Goal: Task Accomplishment & Management: Manage account settings

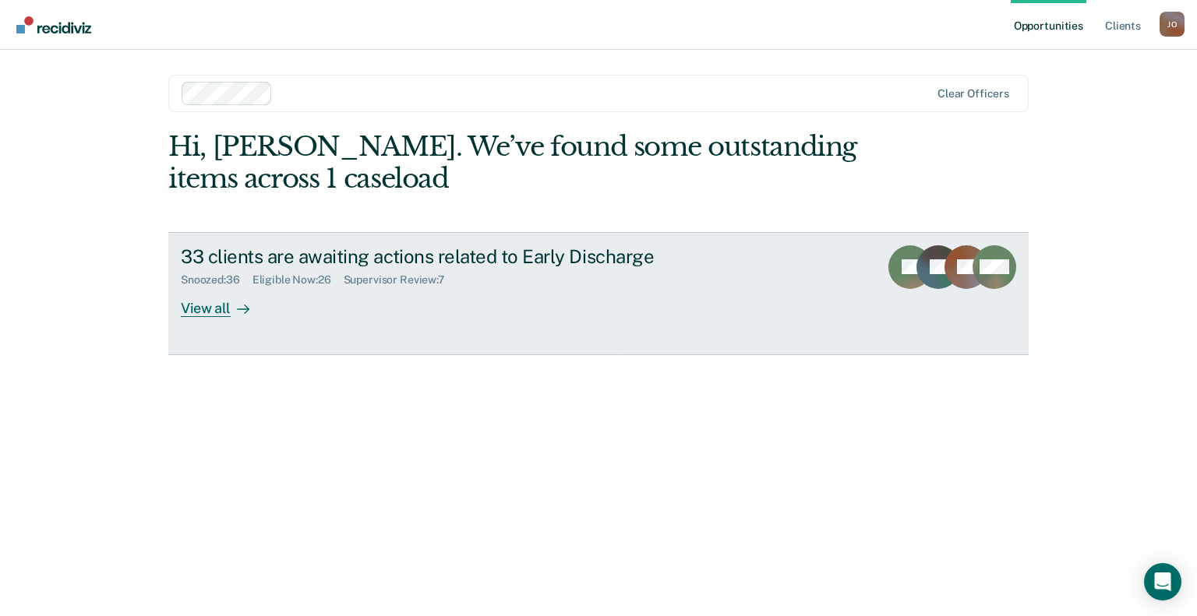
click at [221, 299] on div "View all" at bounding box center [224, 302] width 87 height 30
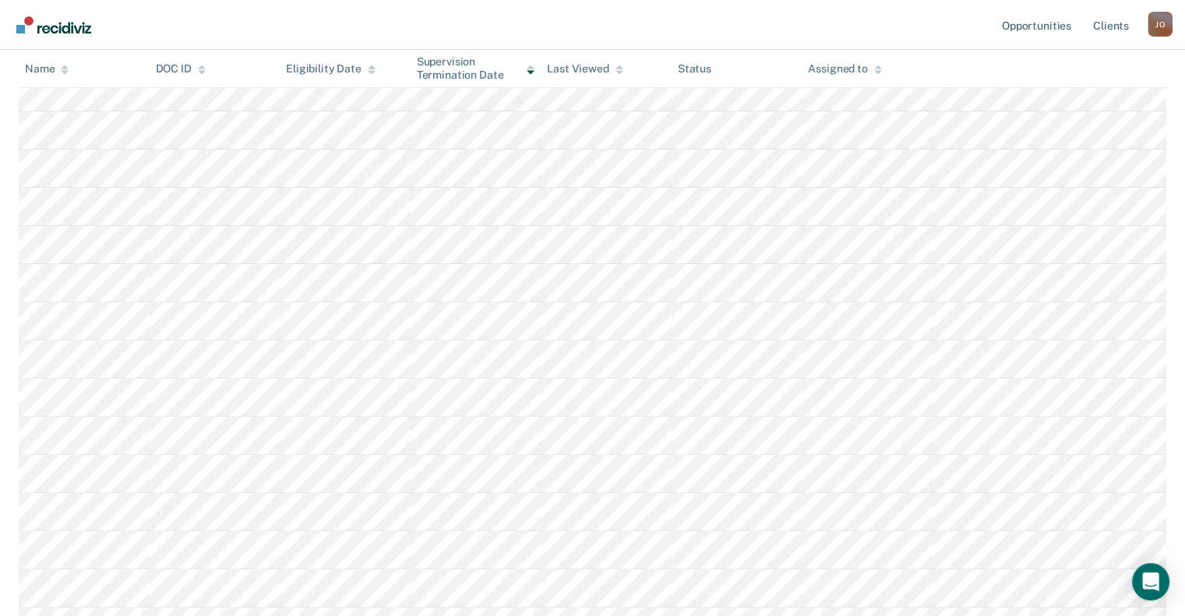
scroll to position [390, 0]
click at [605, 72] on div "Last Viewed" at bounding box center [585, 68] width 76 height 13
click at [480, 70] on div "Supervision Termination Date" at bounding box center [476, 68] width 118 height 26
click at [342, 73] on div "Eligibility Date" at bounding box center [331, 68] width 90 height 13
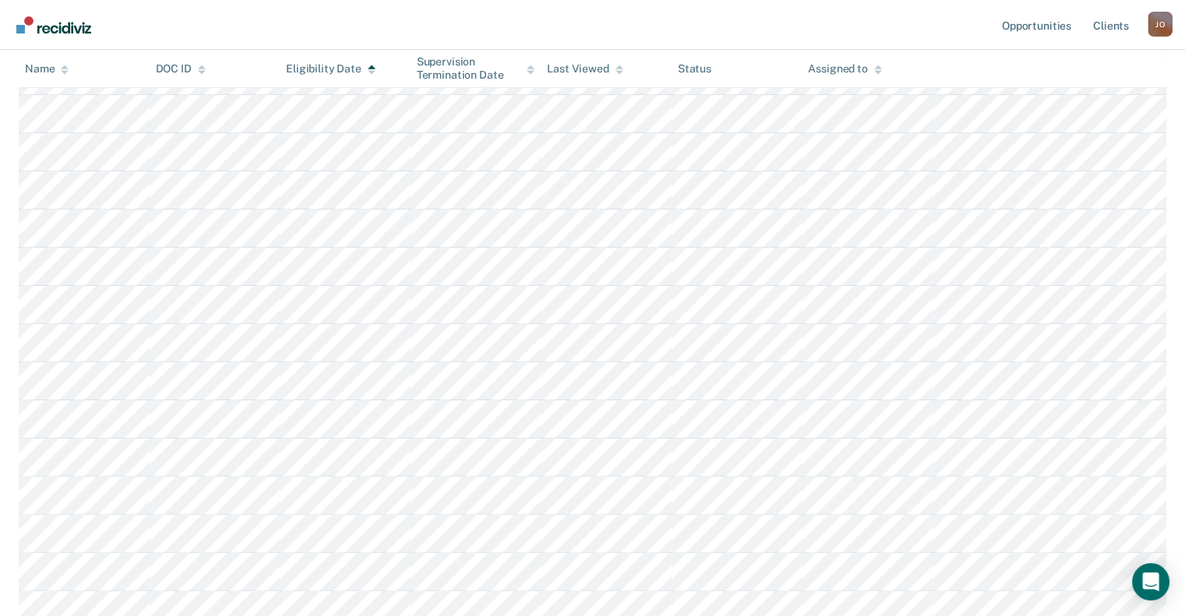
click at [705, 65] on div "Status" at bounding box center [695, 68] width 34 height 13
click at [839, 70] on div "Assigned to" at bounding box center [844, 68] width 73 height 13
drag, startPoint x: 18, startPoint y: 80, endPoint x: 29, endPoint y: 74, distance: 12.6
click at [18, 79] on main "Early Discharge Early Discharge Early Discharge Clear officers Eligible Now 26 …" at bounding box center [592, 463] width 1185 height 1311
click at [44, 67] on div "Name" at bounding box center [47, 68] width 44 height 13
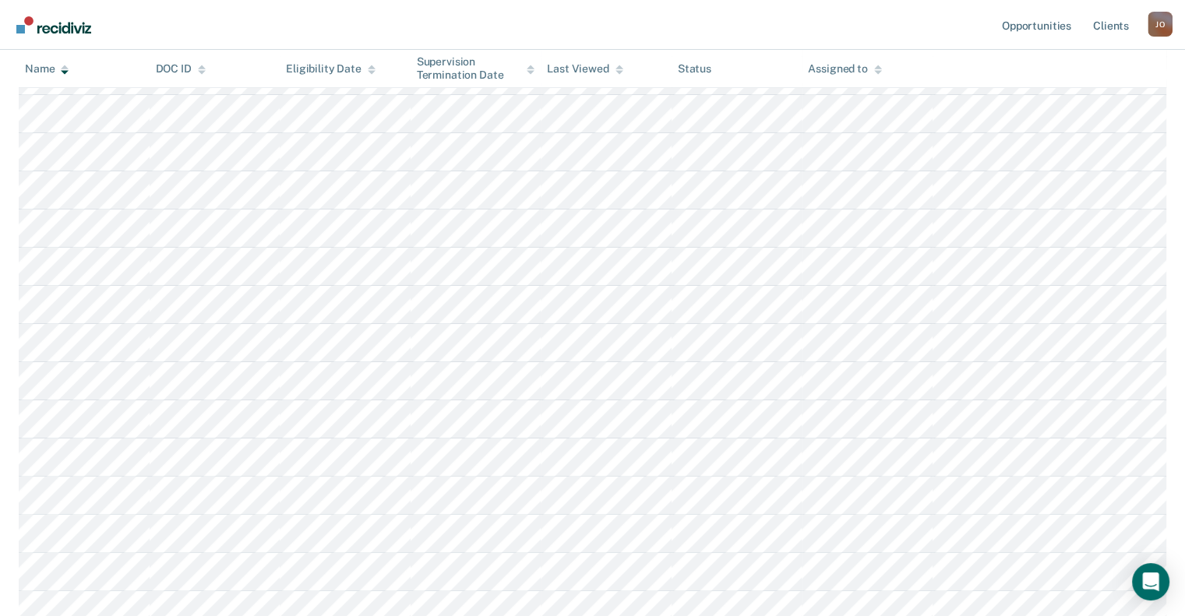
click at [78, 21] on img "Go to Recidiviz Home" at bounding box center [53, 24] width 75 height 17
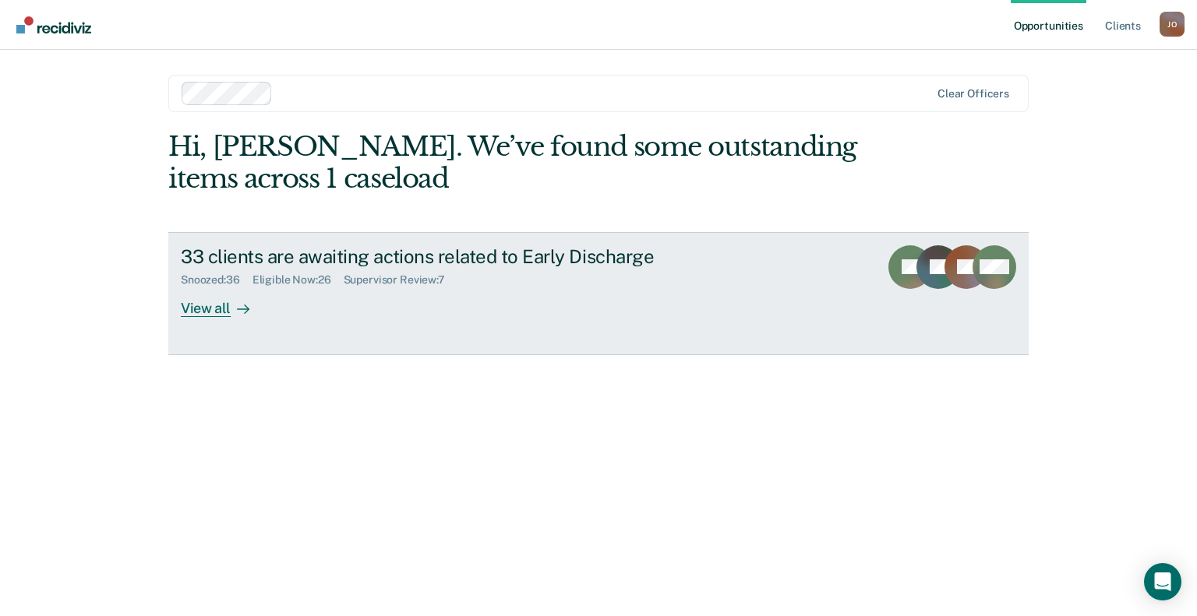
click at [218, 316] on div "View all" at bounding box center [224, 302] width 87 height 30
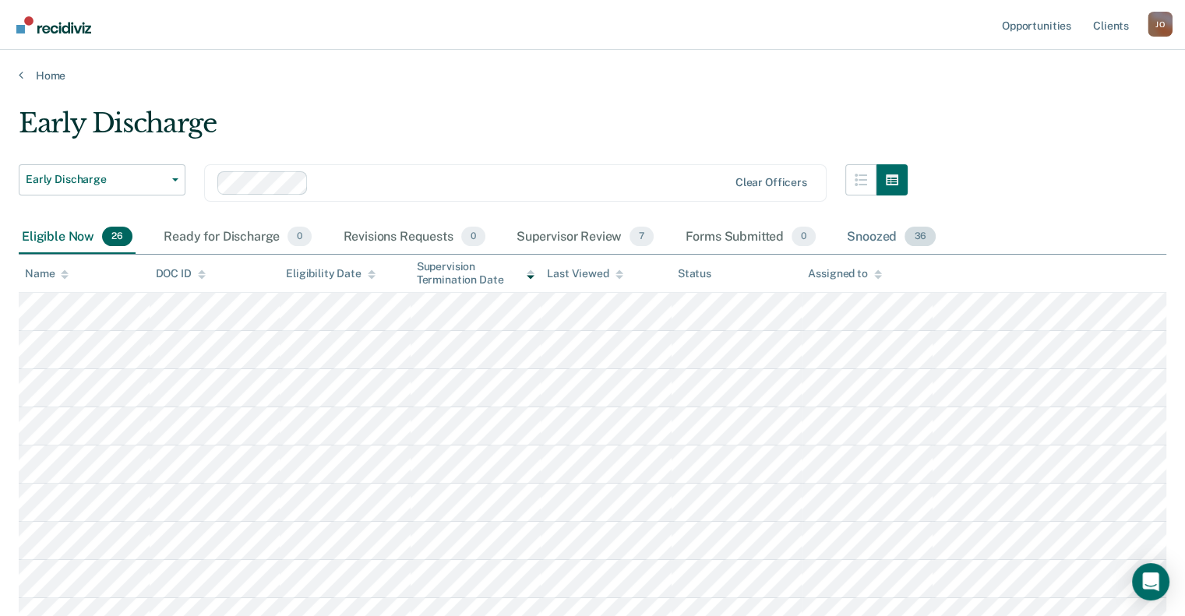
click at [913, 236] on span "36" at bounding box center [920, 237] width 31 height 20
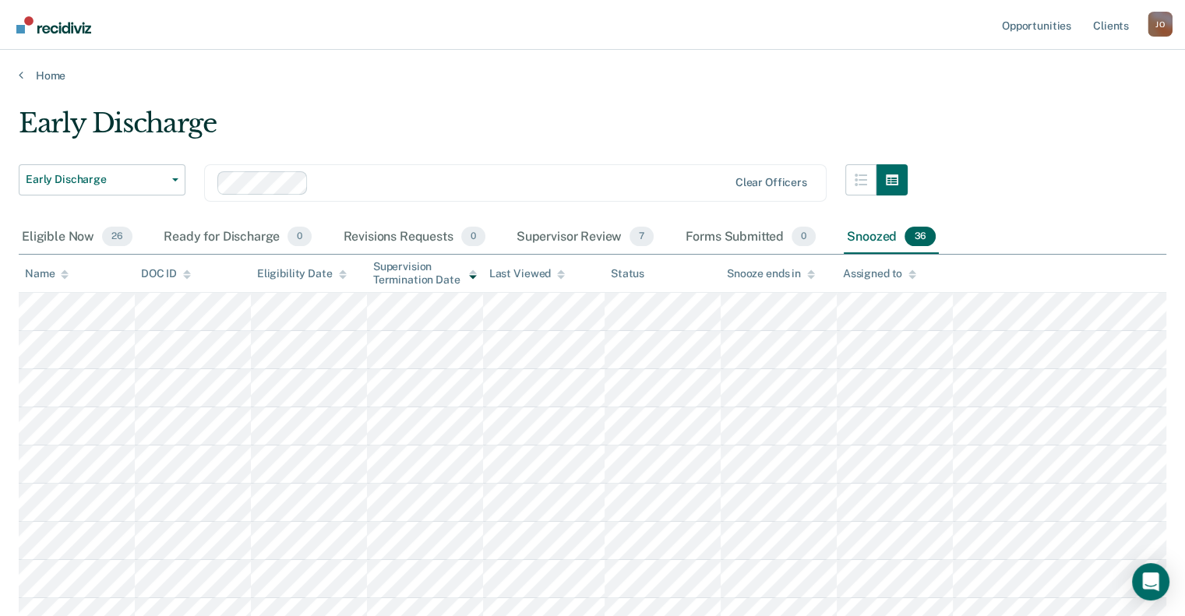
click at [49, 272] on div "Name" at bounding box center [47, 273] width 44 height 13
click at [37, 272] on div "Name" at bounding box center [47, 273] width 44 height 13
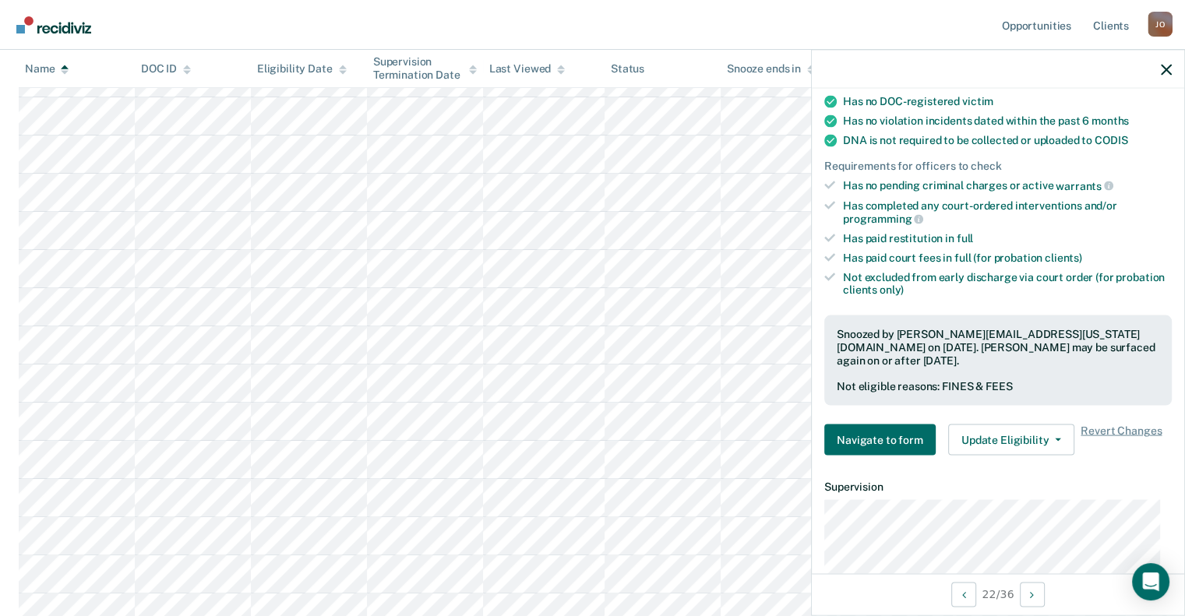
scroll to position [390, 0]
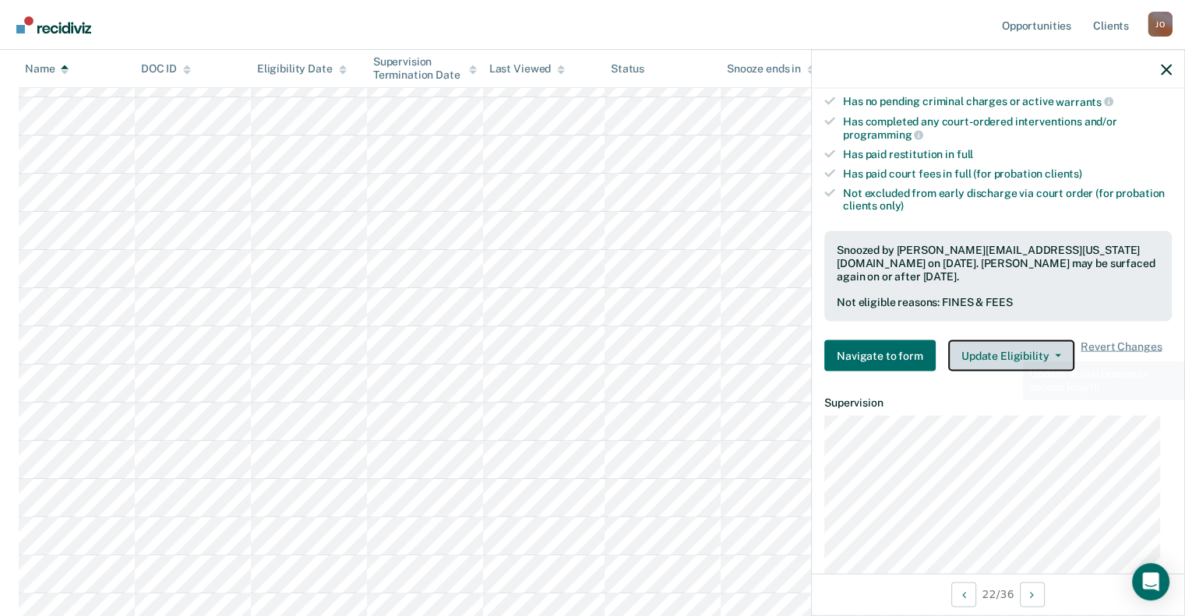
click at [1017, 341] on button "Update Eligibility" at bounding box center [1011, 356] width 126 height 31
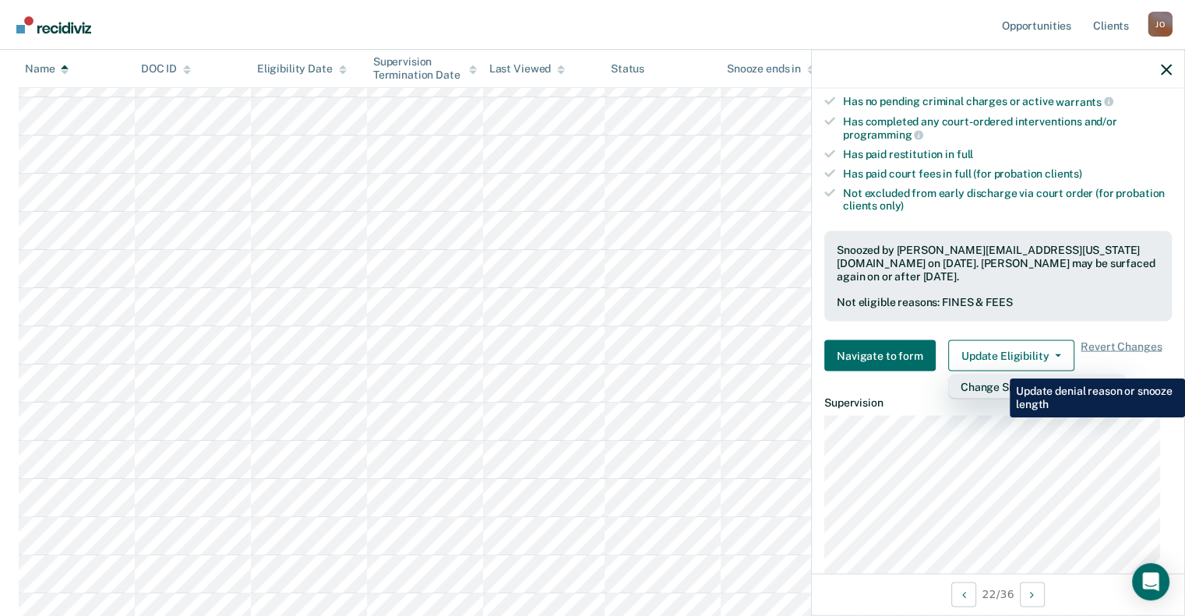
click at [998, 375] on button "Change Snooze/Denial Reason" at bounding box center [1037, 387] width 178 height 25
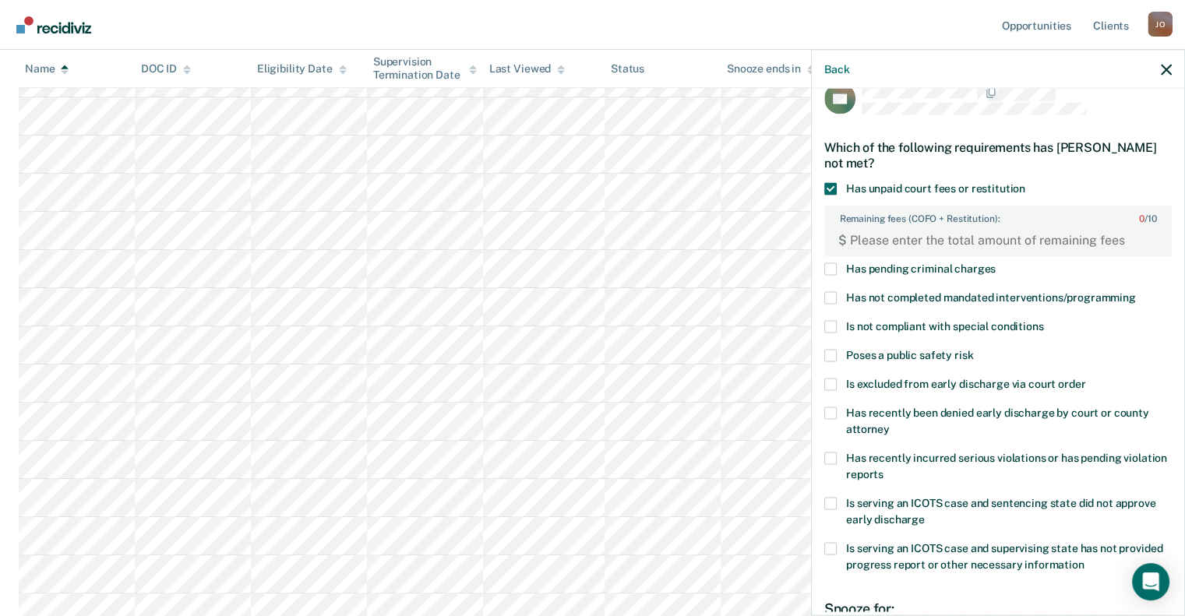
scroll to position [0, 0]
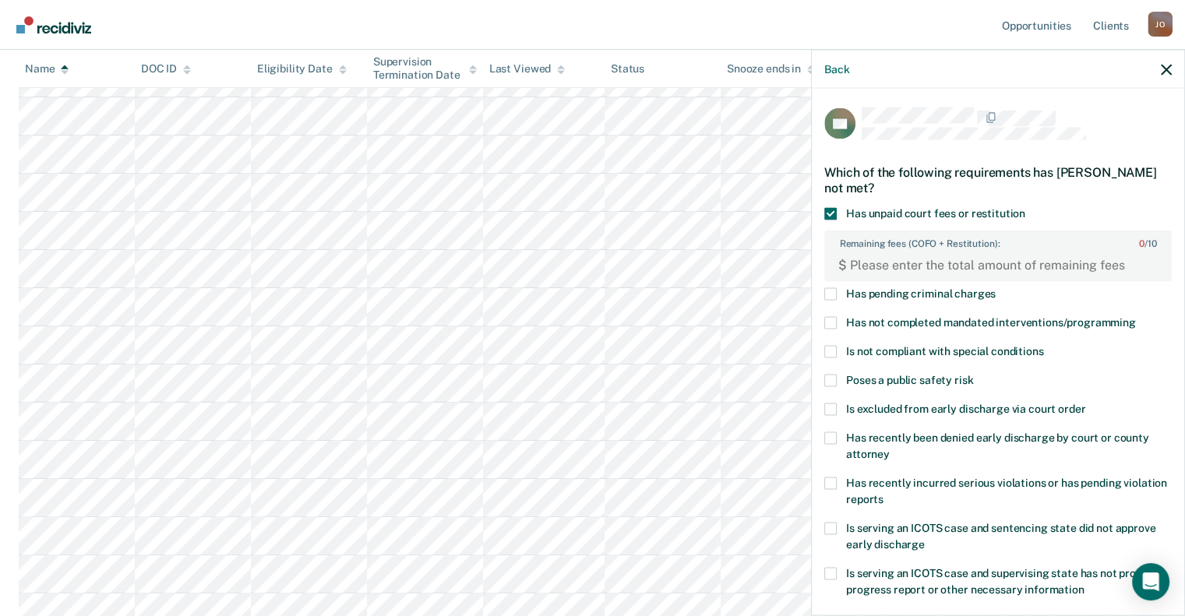
click at [832, 211] on span at bounding box center [831, 213] width 12 height 12
click at [1026, 207] on input "Has unpaid court fees or restitution" at bounding box center [1026, 207] width 0 height 0
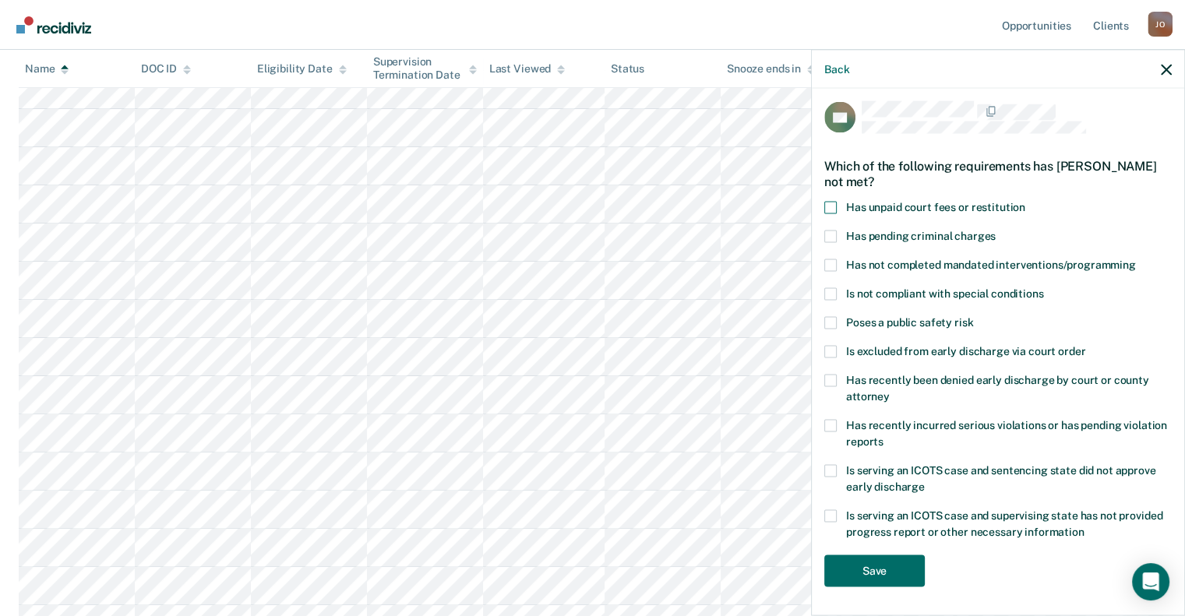
scroll to position [546, 0]
click at [876, 562] on button "Save" at bounding box center [875, 571] width 101 height 32
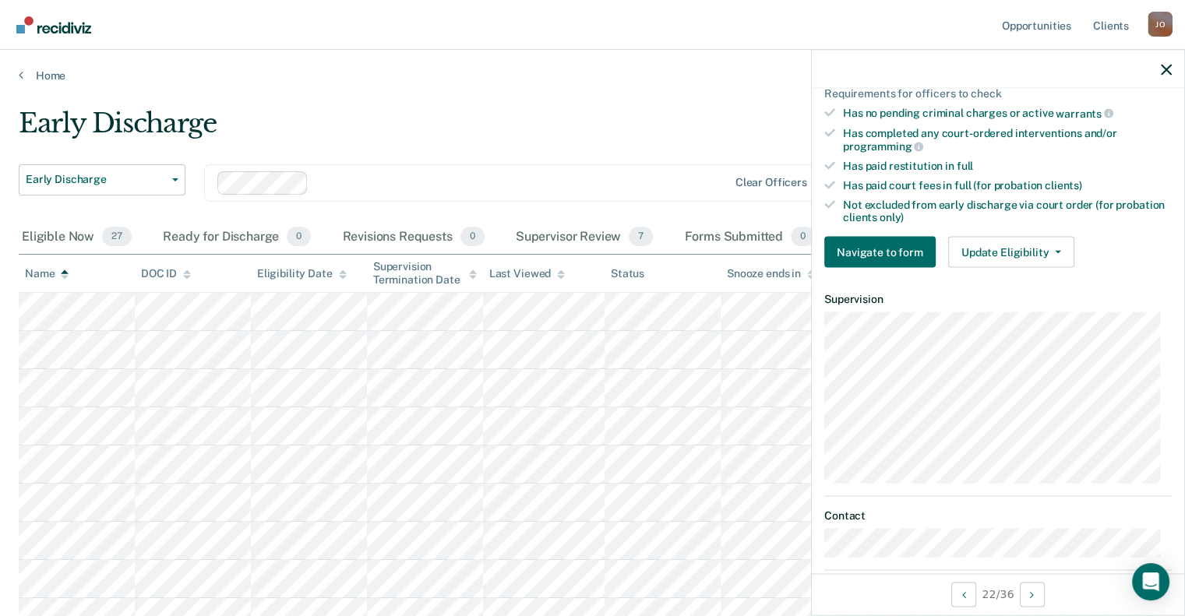
scroll to position [457, 0]
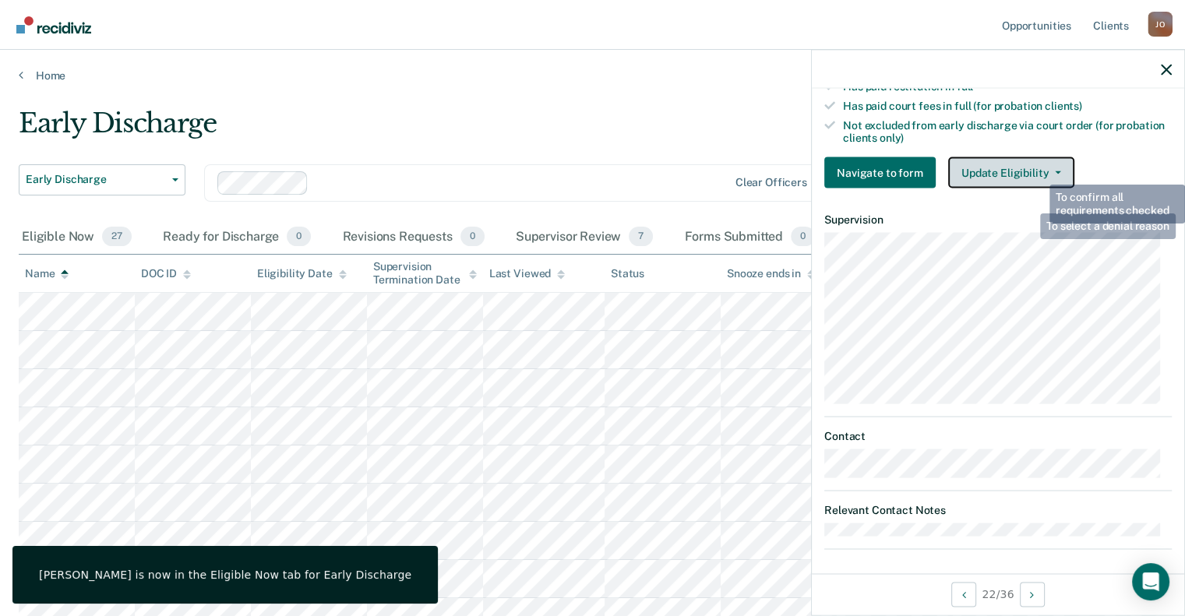
click at [1040, 168] on button "Update Eligibility" at bounding box center [1011, 172] width 126 height 31
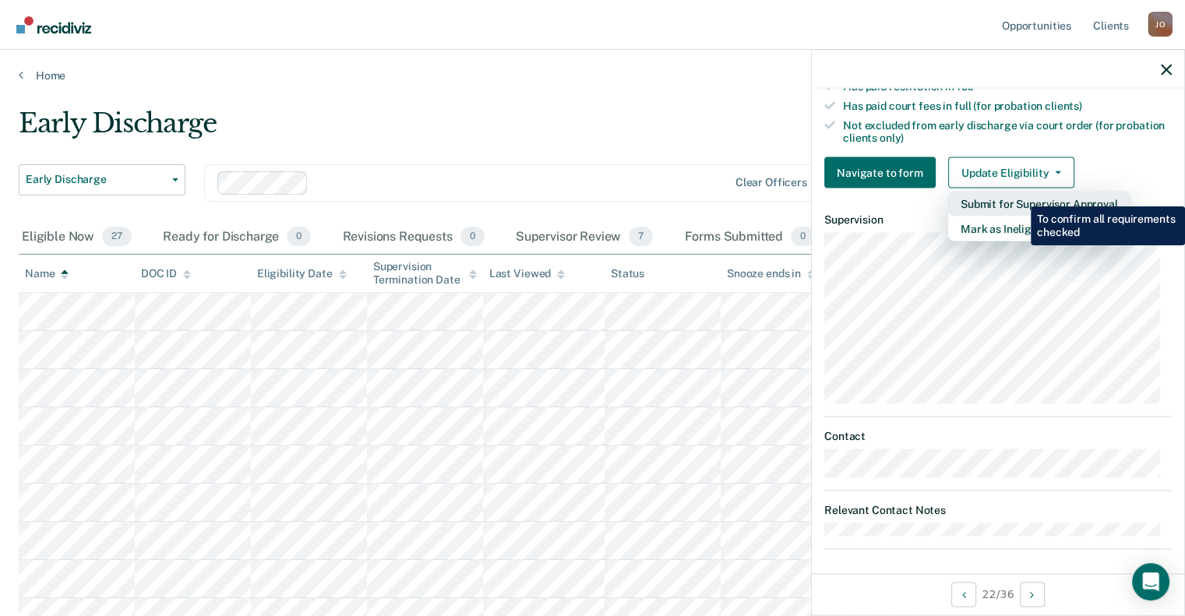
click at [1019, 195] on button "Submit for Supervisor Approval" at bounding box center [1039, 204] width 182 height 25
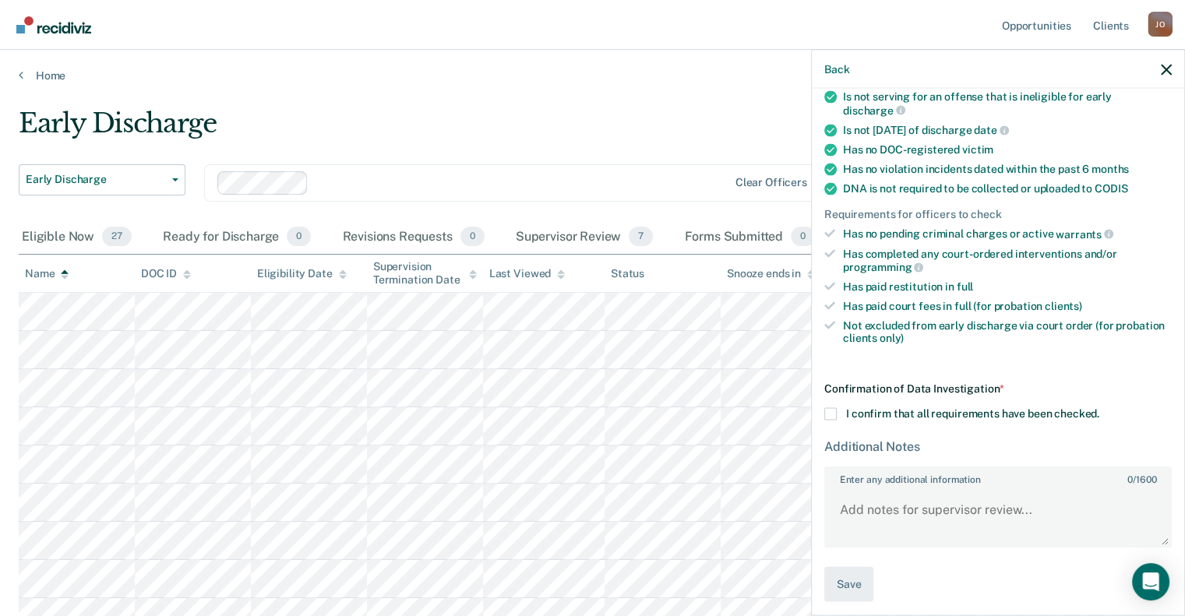
click at [832, 409] on span at bounding box center [831, 414] width 12 height 12
click at [1100, 408] on input "I confirm that all requirements have been checked." at bounding box center [1100, 408] width 0 height 0
click at [917, 536] on textarea "Enter any additional information 0 / 1600" at bounding box center [998, 518] width 344 height 58
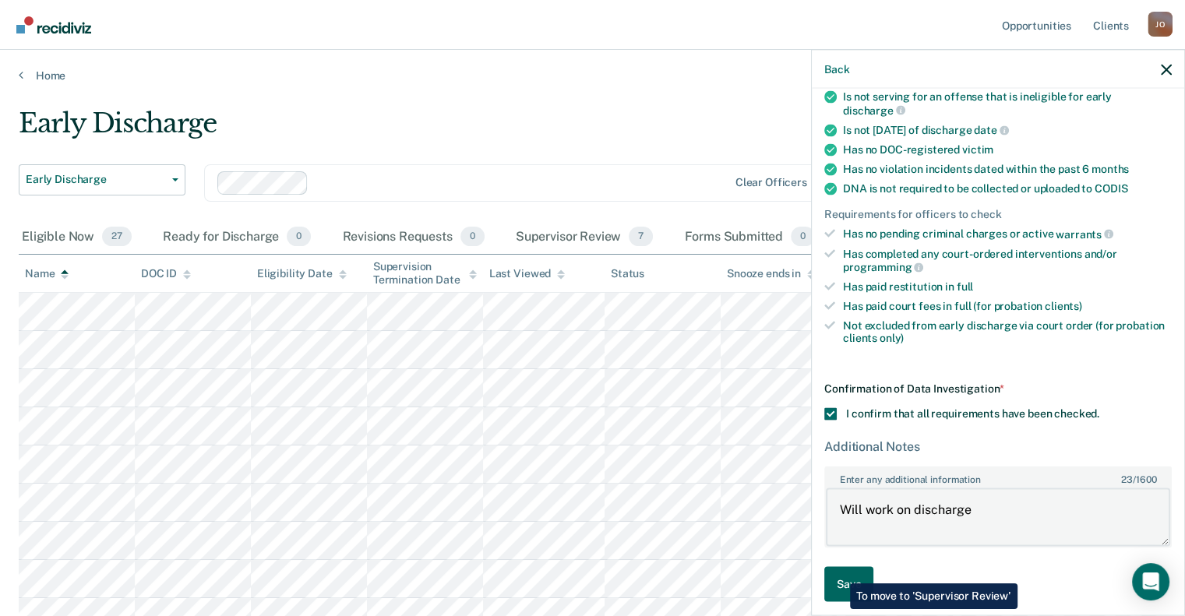
type textarea "Will work on discharge"
click at [841, 570] on button "Save" at bounding box center [849, 584] width 49 height 35
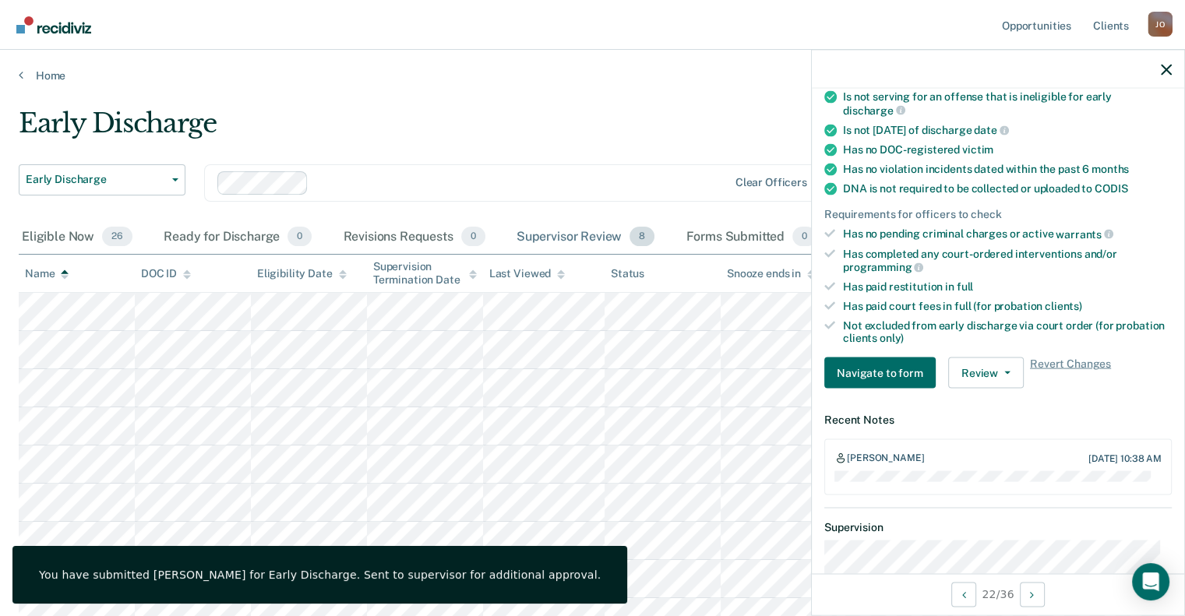
click at [606, 234] on div "Supervisor Review 8" at bounding box center [586, 238] width 145 height 34
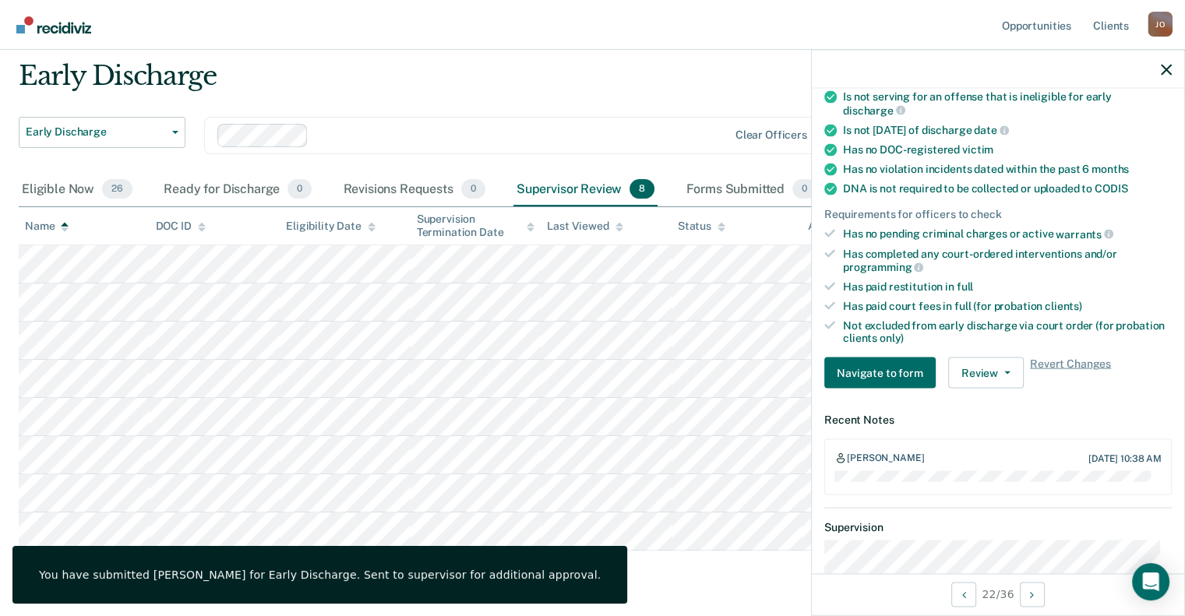
scroll to position [93, 0]
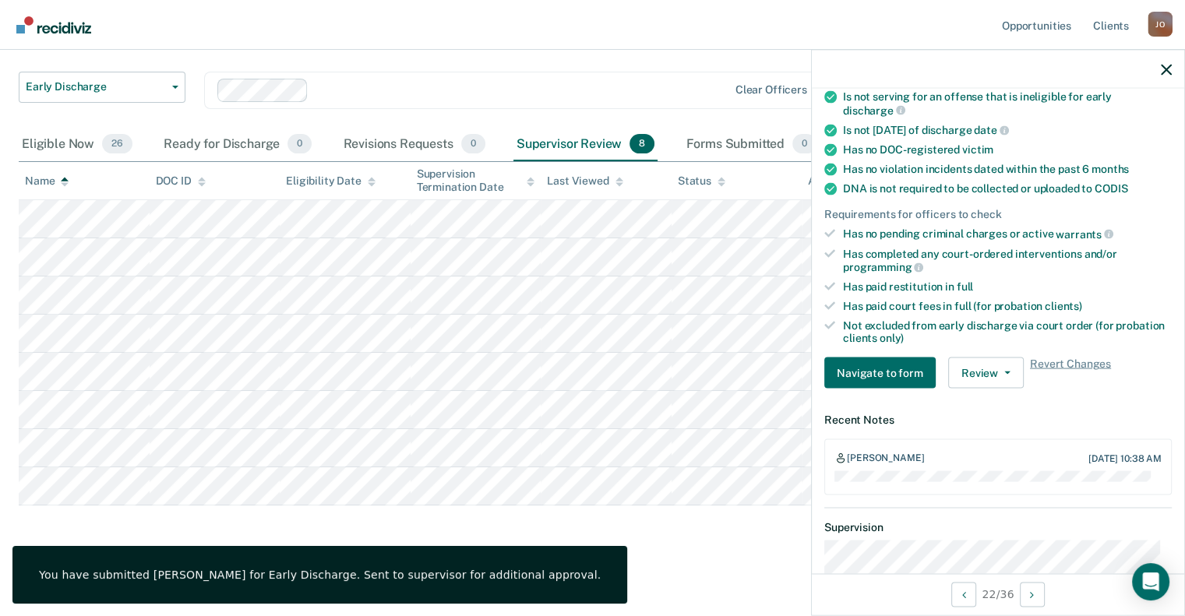
click at [1176, 67] on div at bounding box center [998, 69] width 373 height 39
click at [1159, 62] on div at bounding box center [998, 69] width 373 height 39
click at [1160, 69] on div at bounding box center [998, 69] width 373 height 39
click at [1163, 68] on icon "button" at bounding box center [1166, 69] width 11 height 11
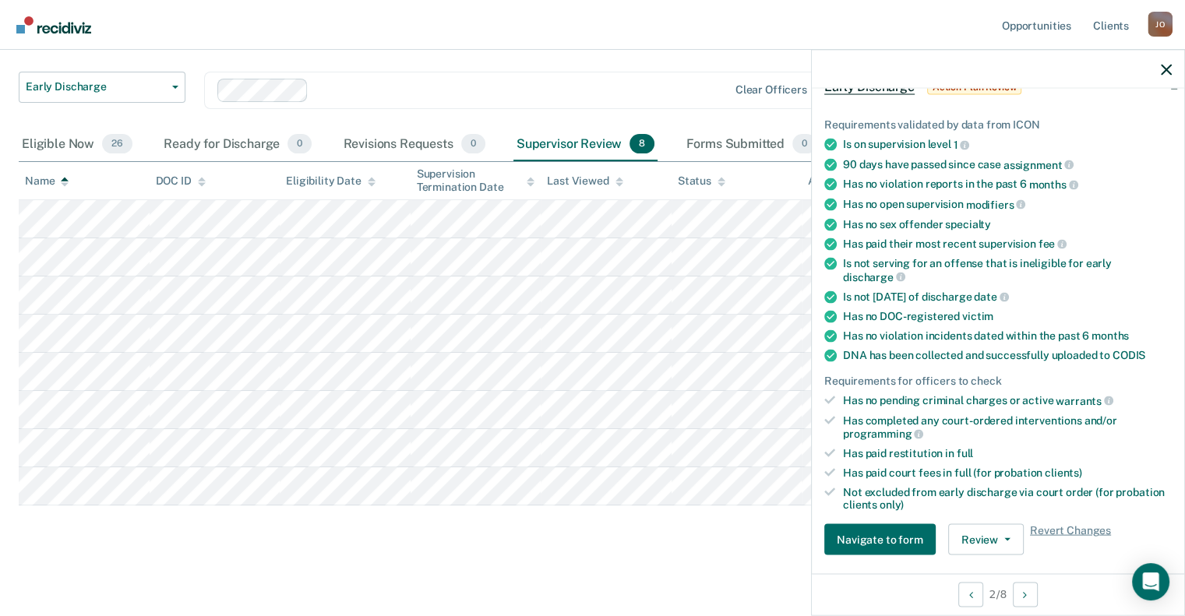
scroll to position [0, 0]
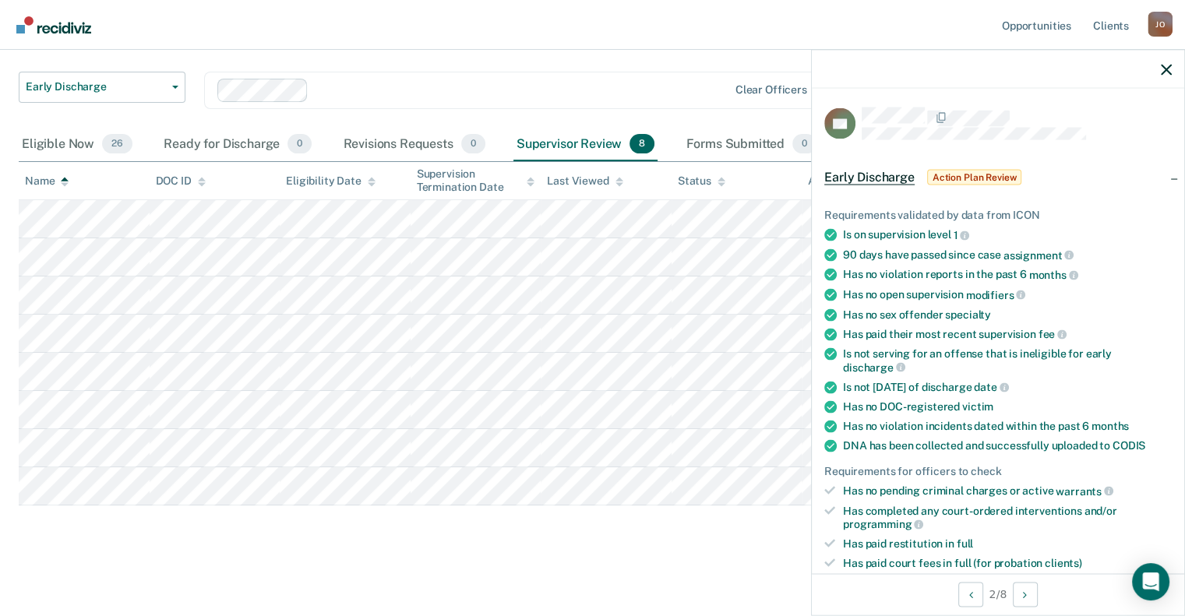
click at [1155, 74] on div at bounding box center [998, 69] width 373 height 39
click at [1161, 66] on icon "button" at bounding box center [1166, 69] width 11 height 11
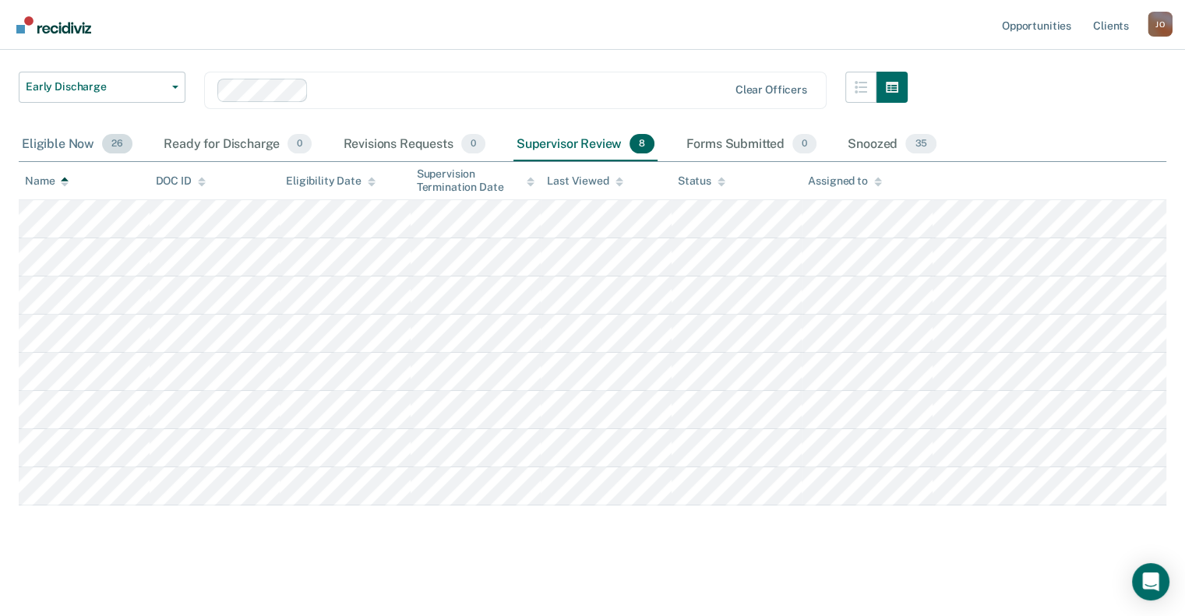
click at [51, 149] on div "Eligible Now 26" at bounding box center [77, 145] width 117 height 34
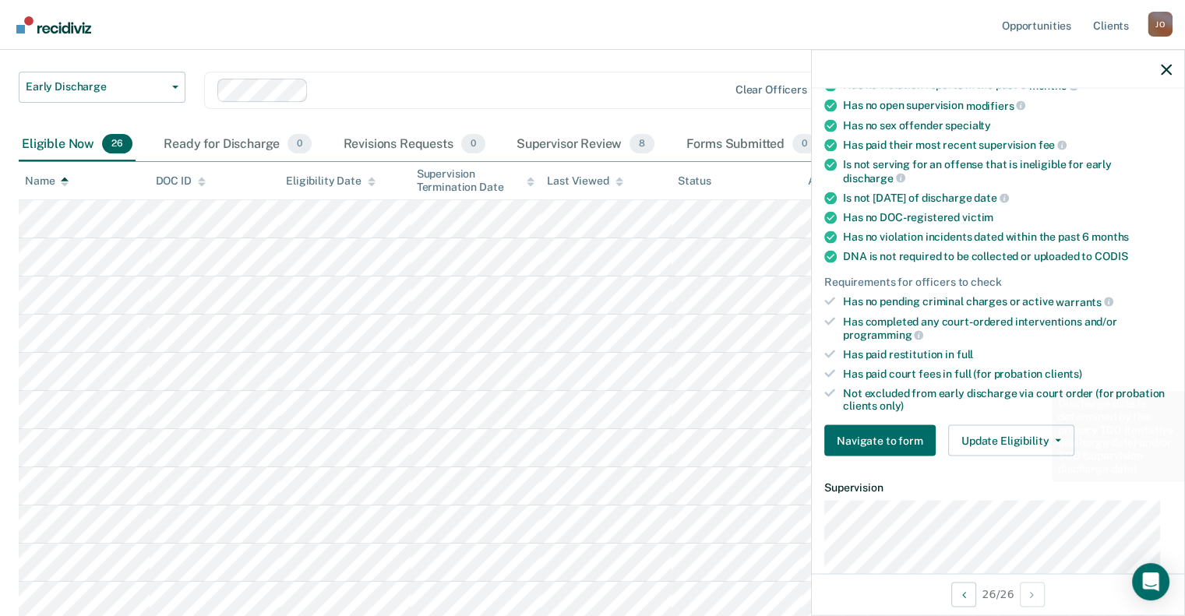
scroll to position [390, 0]
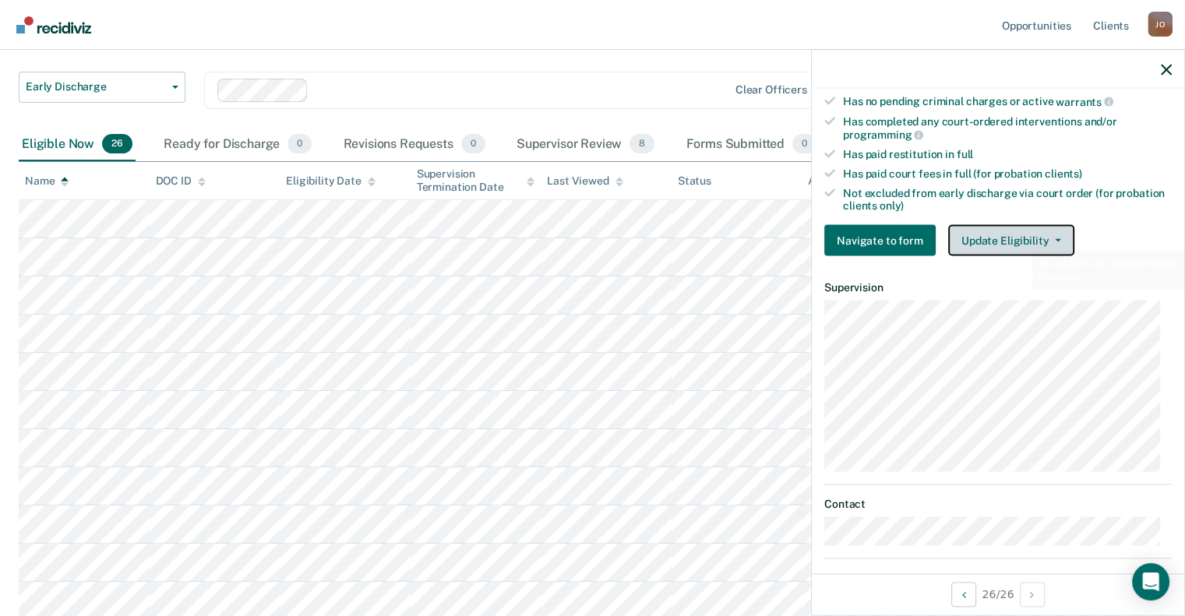
click at [1020, 235] on button "Update Eligibility" at bounding box center [1011, 240] width 126 height 31
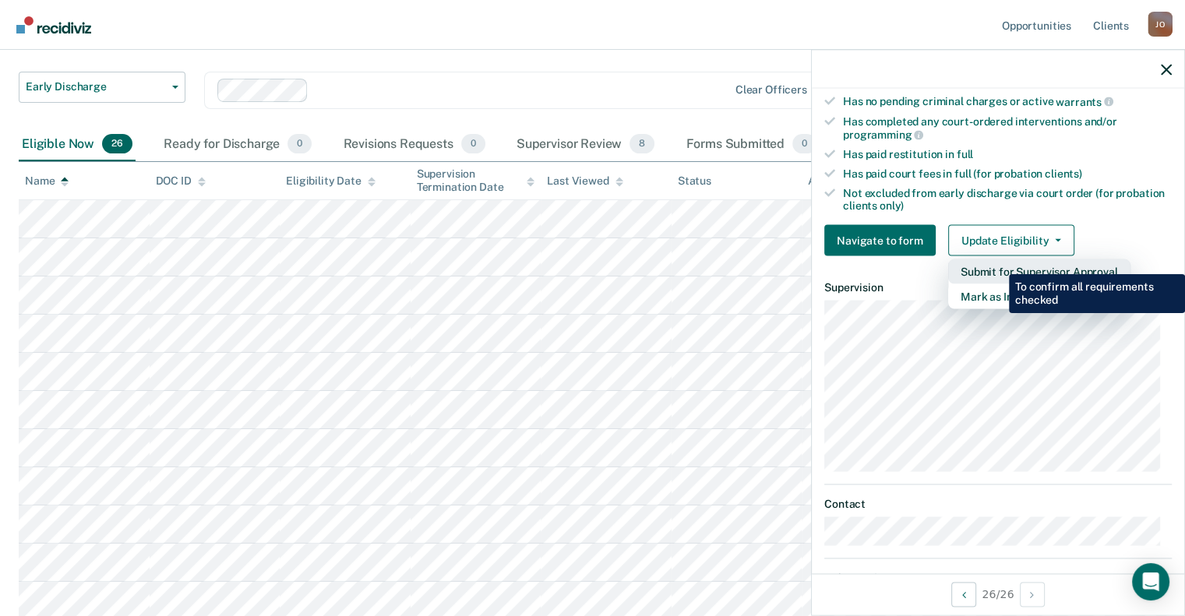
click at [999, 260] on button "Submit for Supervisor Approval" at bounding box center [1039, 272] width 182 height 25
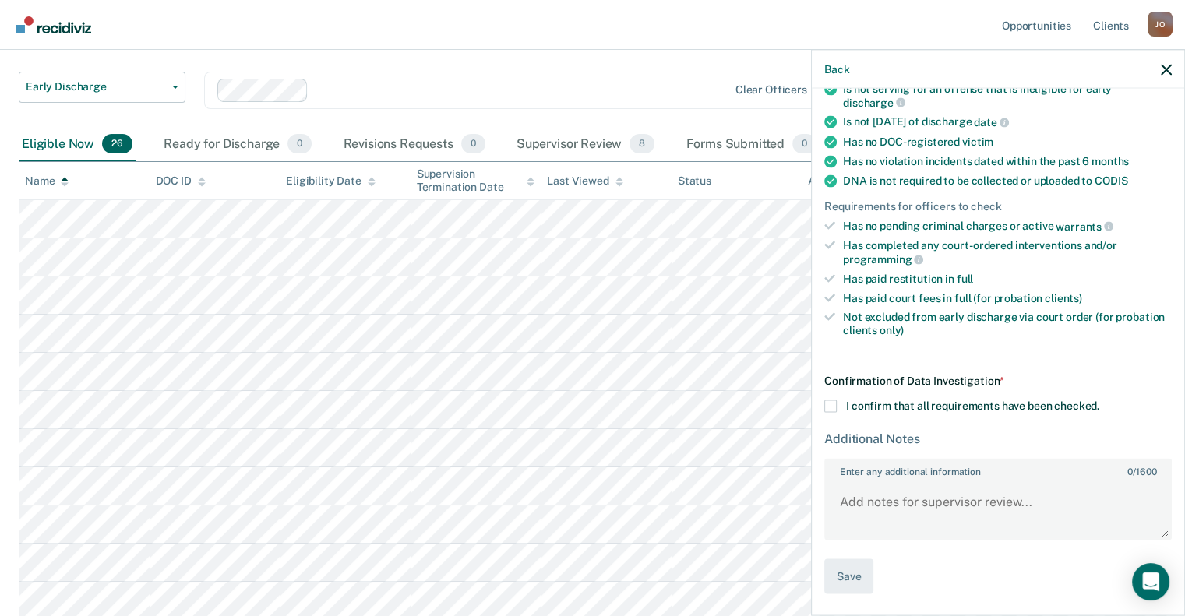
scroll to position [257, 0]
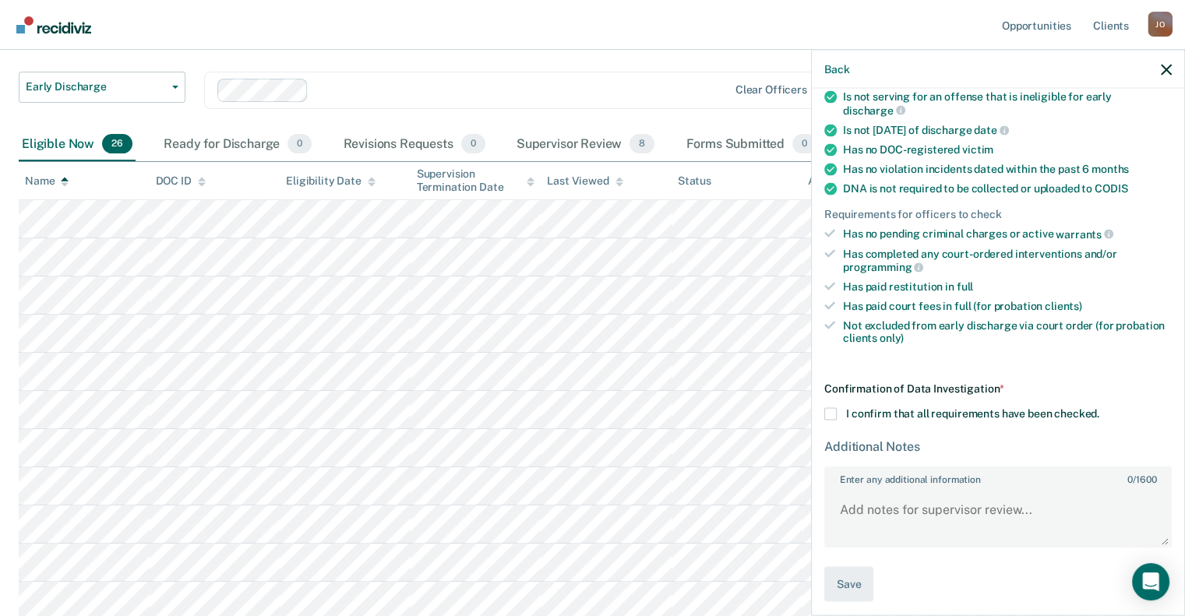
click at [817, 404] on div "AW Early Discharge Eligible Now Requirements validated by data from ICON Is on …" at bounding box center [998, 351] width 373 height 524
click at [830, 398] on div "Confirmation of Data Investigation * I confirm that all requirements have been …" at bounding box center [999, 493] width 348 height 220
click at [832, 395] on div "Confirmation of Data Investigation * I confirm that all requirements have been …" at bounding box center [999, 493] width 348 height 220
click at [828, 408] on span at bounding box center [831, 414] width 12 height 12
click at [1100, 408] on input "I confirm that all requirements have been checked." at bounding box center [1100, 408] width 0 height 0
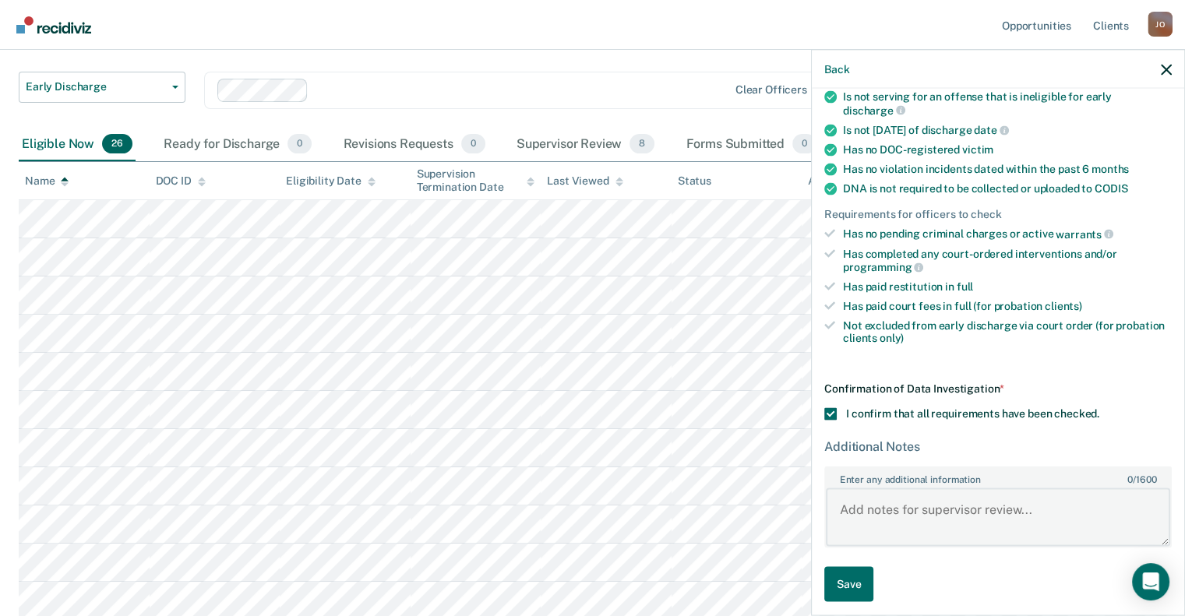
click at [876, 497] on textarea "Enter any additional information 0 / 1600" at bounding box center [998, 518] width 344 height 58
type textarea "Will work on discharge"
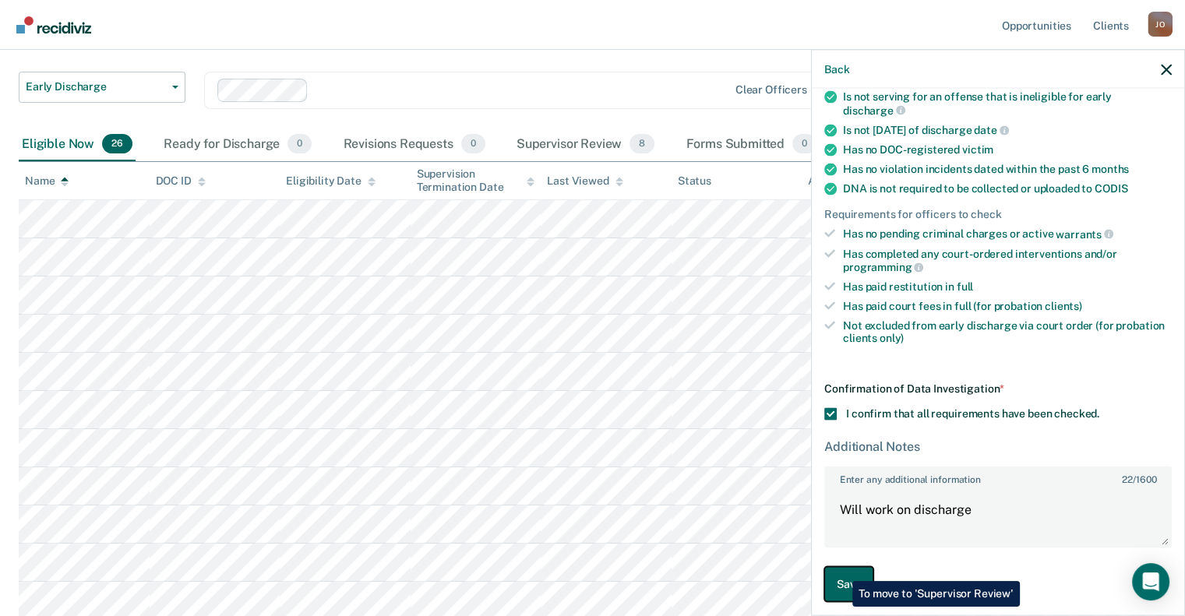
drag, startPoint x: 841, startPoint y: 570, endPoint x: 823, endPoint y: 529, distance: 44.3
click at [841, 569] on button "Save" at bounding box center [849, 584] width 49 height 35
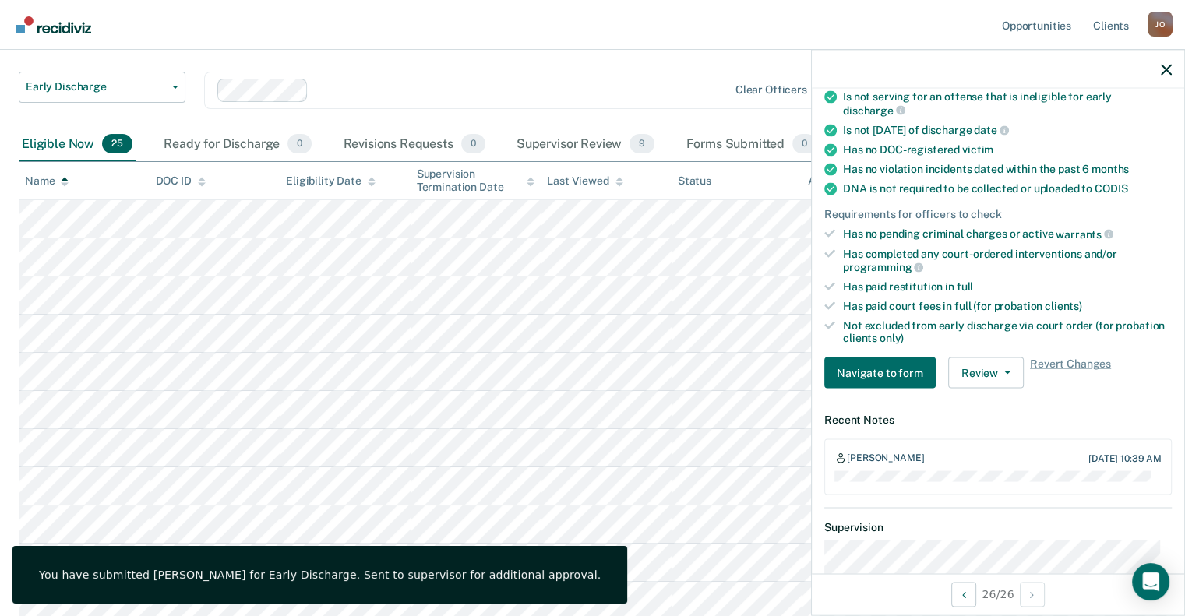
click at [1181, 72] on div at bounding box center [998, 69] width 373 height 39
click at [1166, 66] on icon "button" at bounding box center [1166, 69] width 11 height 11
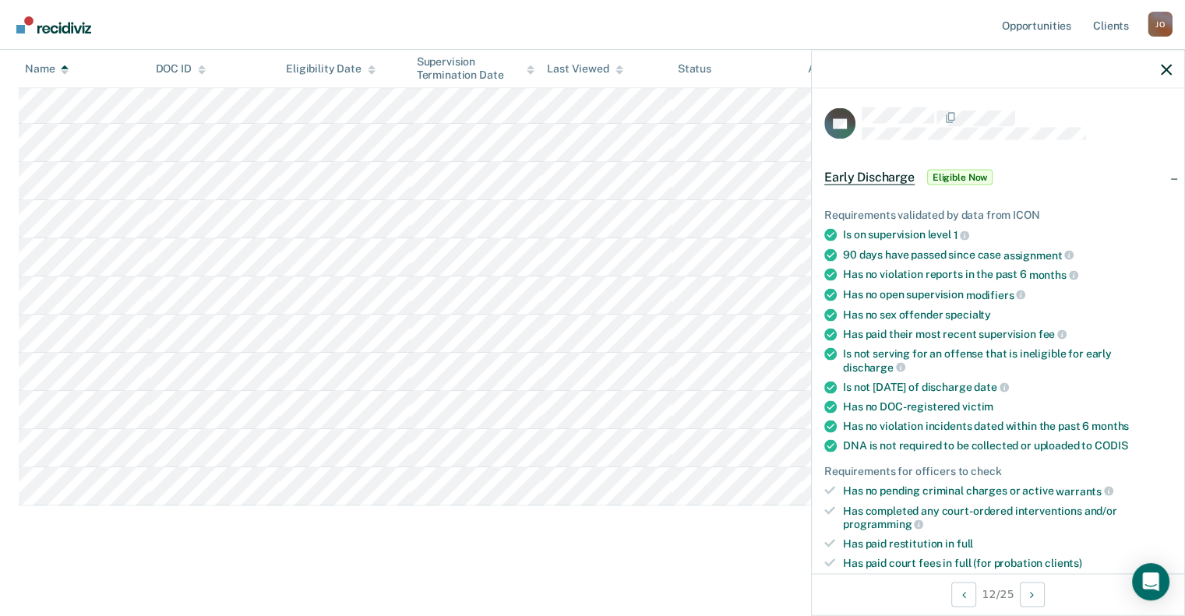
scroll to position [390, 0]
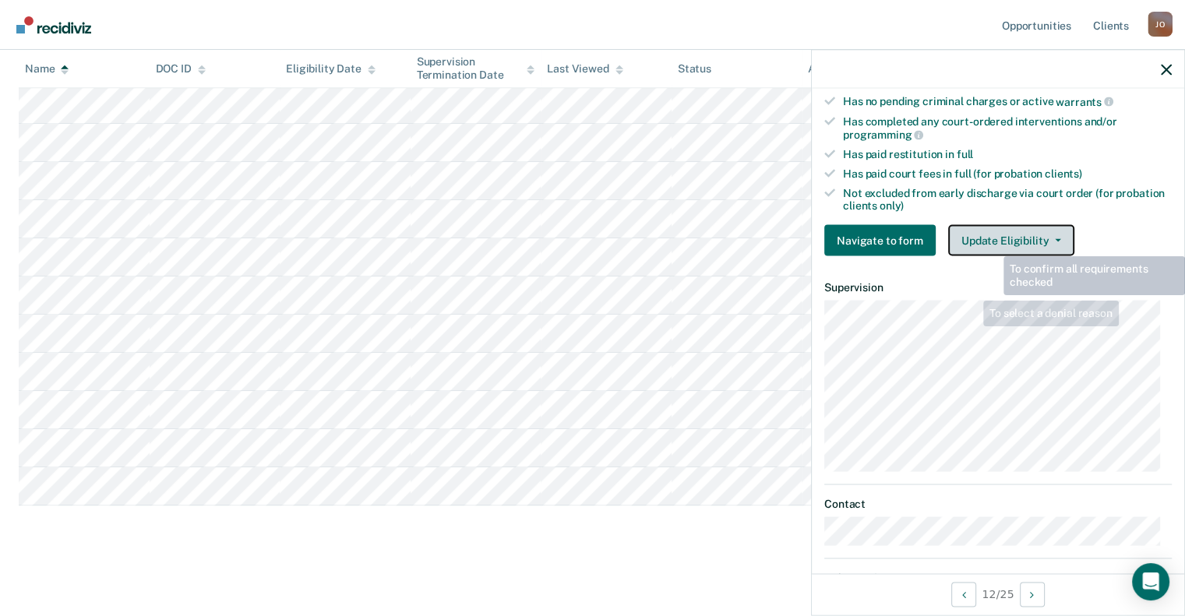
click at [1010, 225] on button "Update Eligibility" at bounding box center [1011, 240] width 126 height 31
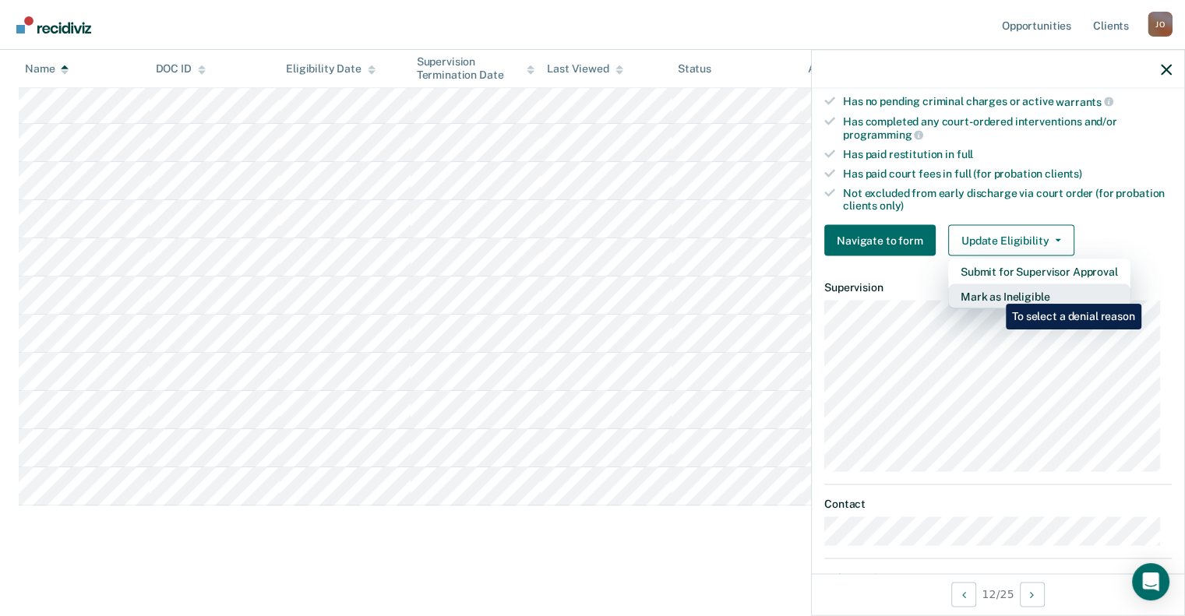
click at [994, 292] on button "Mark as Ineligible" at bounding box center [1039, 296] width 182 height 25
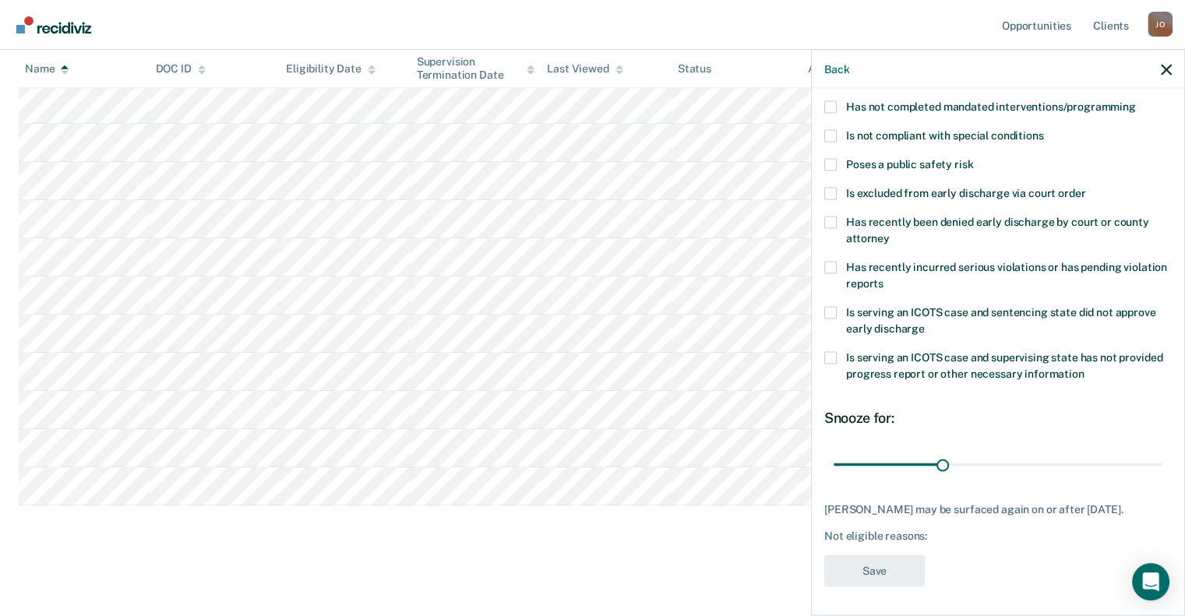
click at [823, 108] on div "HL Which of the following requirements has [PERSON_NAME] not met? Has unpaid co…" at bounding box center [998, 351] width 373 height 524
click at [832, 105] on span at bounding box center [831, 107] width 12 height 12
click at [1136, 101] on input "Has not completed mandated interventions/programming" at bounding box center [1136, 101] width 0 height 0
drag, startPoint x: 939, startPoint y: 464, endPoint x: 950, endPoint y: 461, distance: 11.3
type input "33"
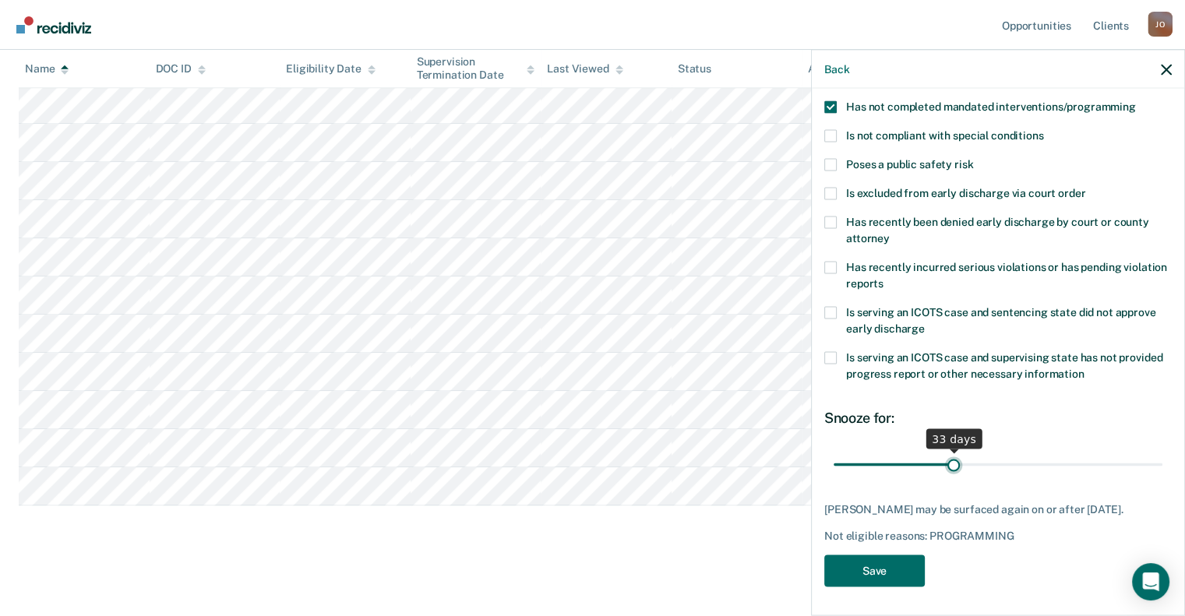
click at [950, 461] on input "range" at bounding box center [998, 464] width 329 height 27
click at [900, 570] on button "Save" at bounding box center [875, 571] width 101 height 32
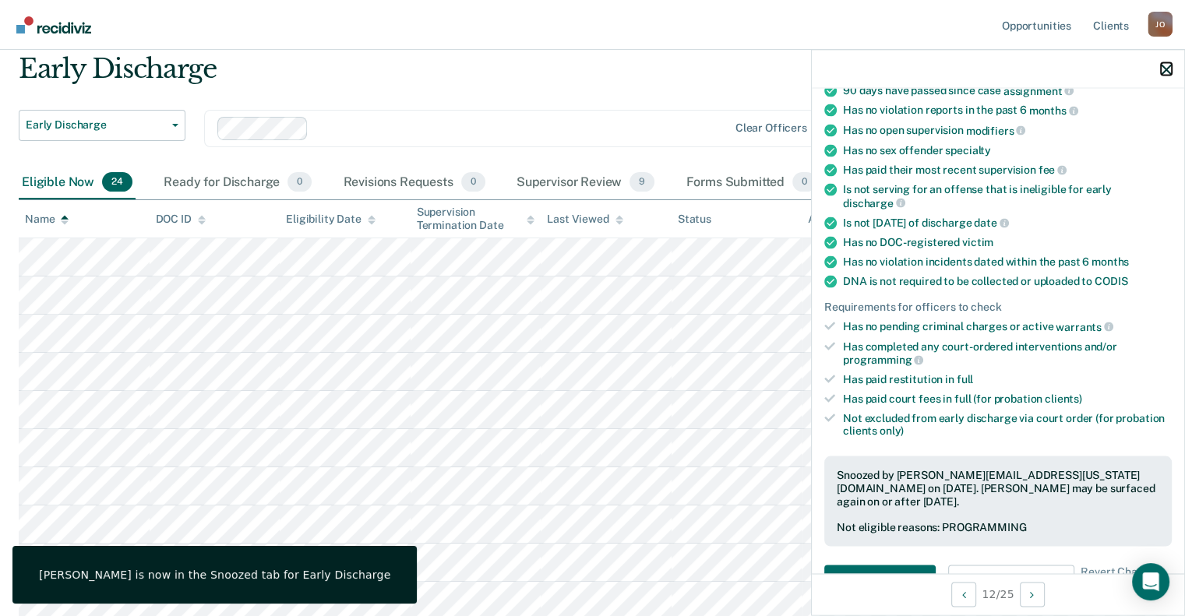
click at [1164, 69] on icon "button" at bounding box center [1166, 69] width 11 height 11
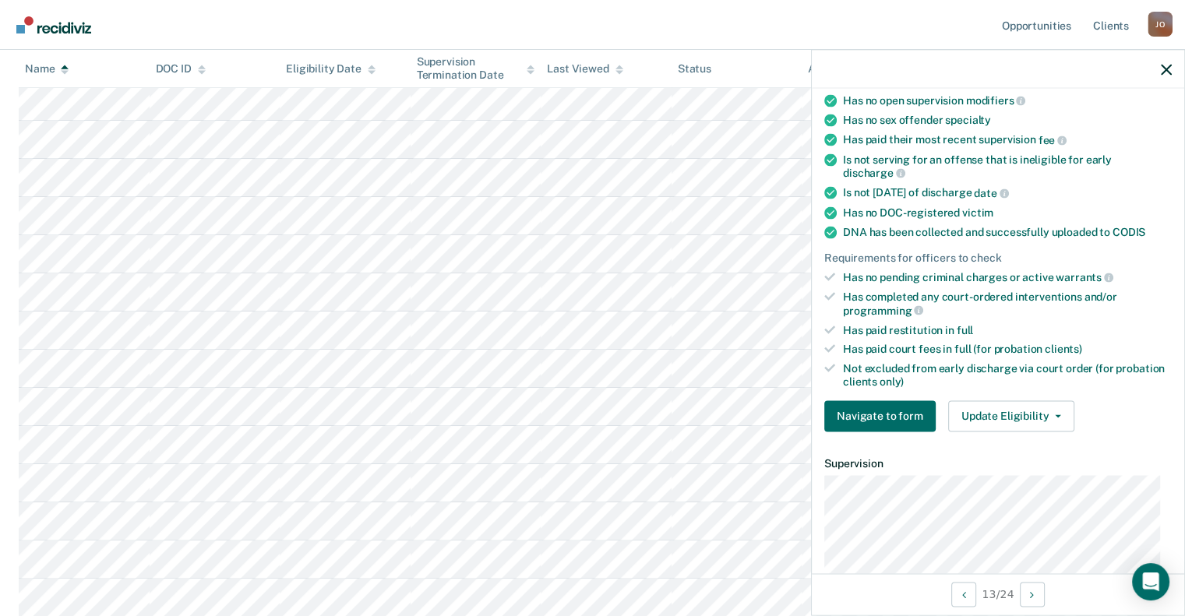
scroll to position [468, 0]
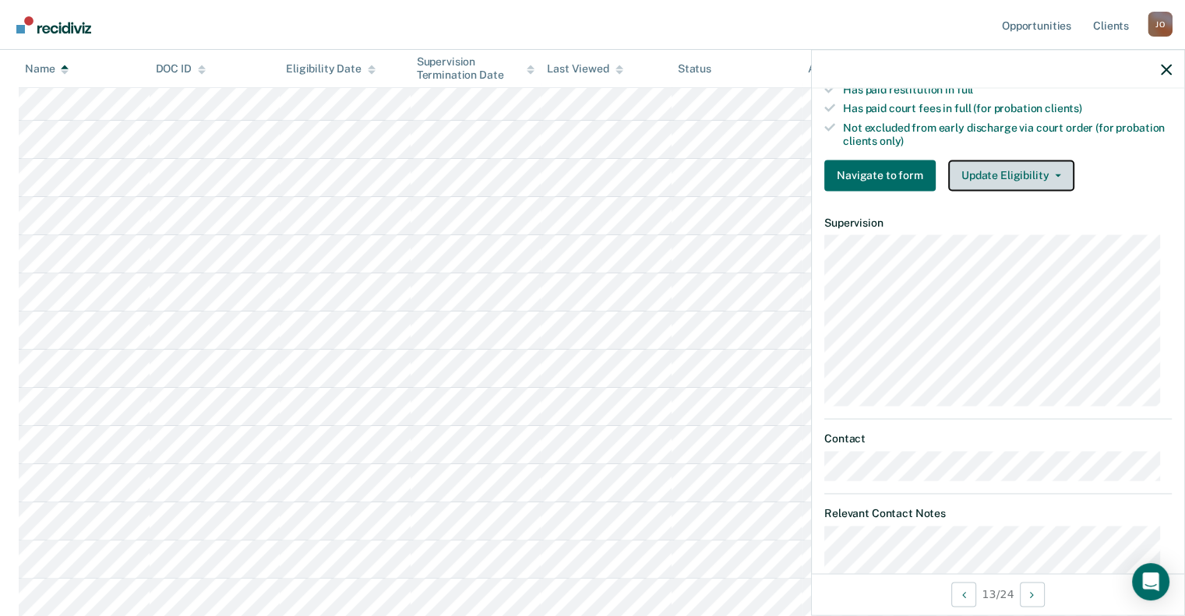
click at [1023, 161] on button "Update Eligibility" at bounding box center [1011, 175] width 126 height 31
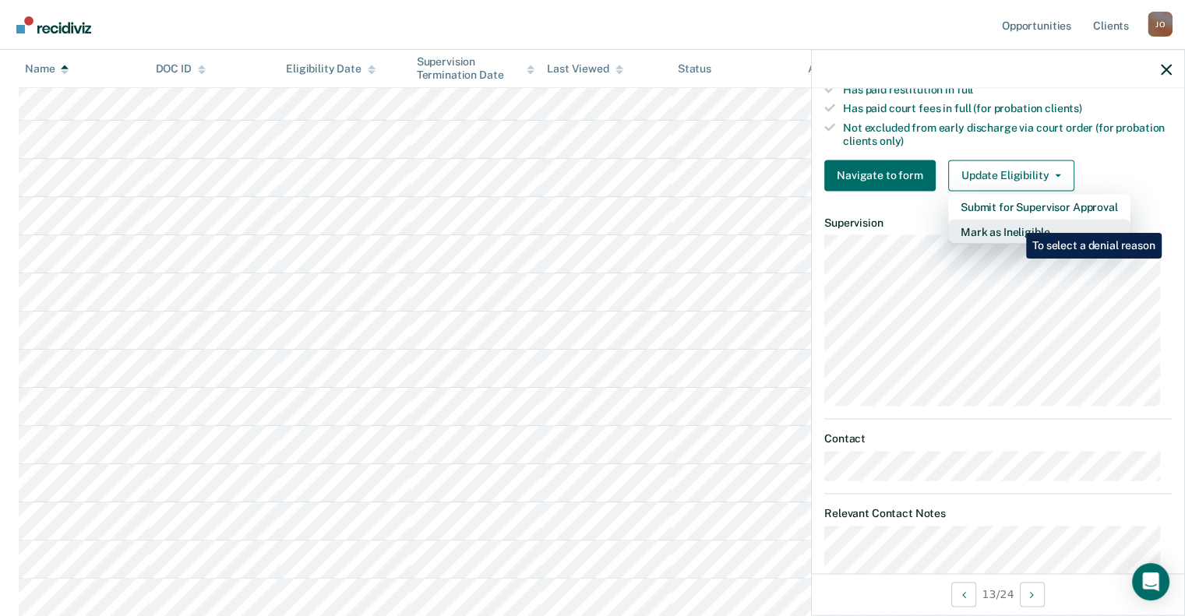
click at [1015, 224] on button "Mark as Ineligible" at bounding box center [1039, 231] width 182 height 25
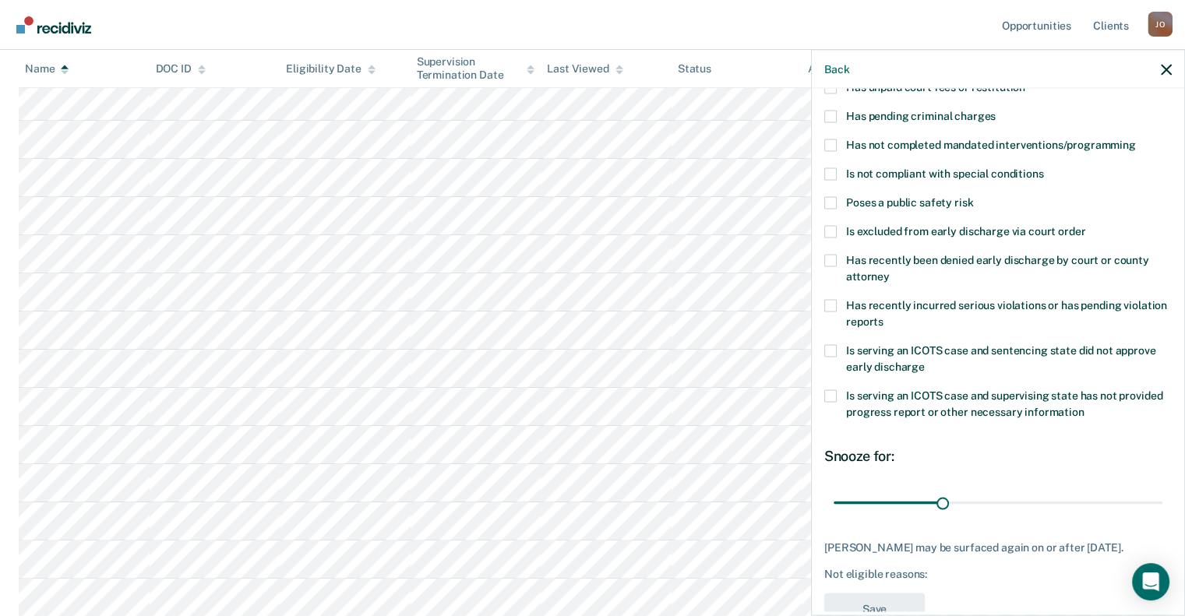
scroll to position [22, 0]
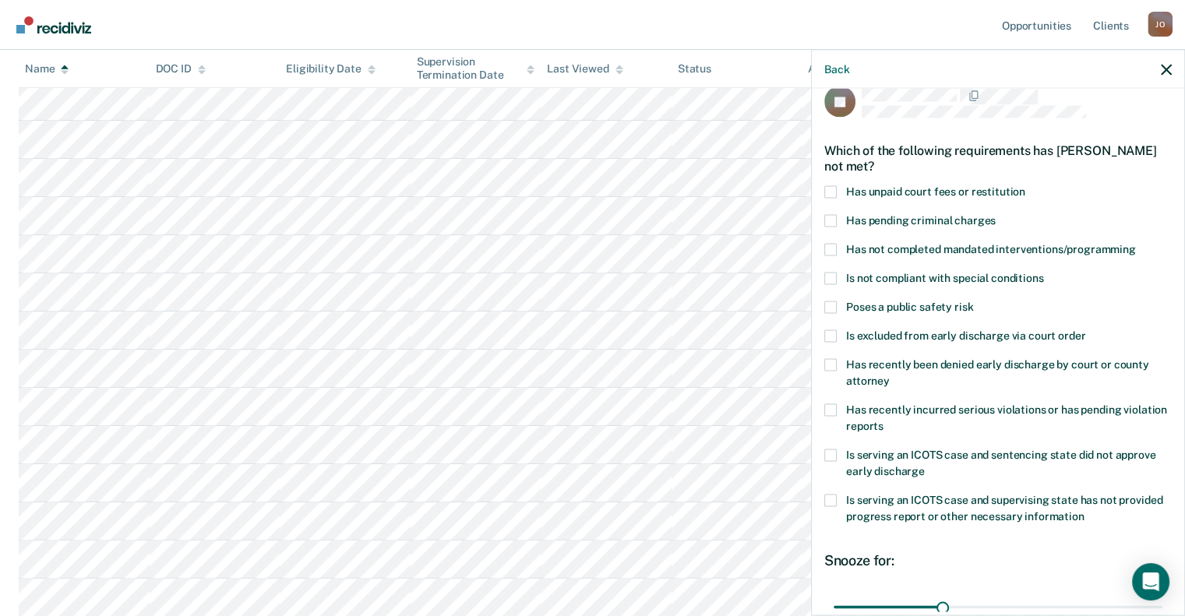
click at [829, 245] on span at bounding box center [831, 249] width 12 height 12
click at [1136, 243] on input "Has not completed mandated interventions/programming" at bounding box center [1136, 243] width 0 height 0
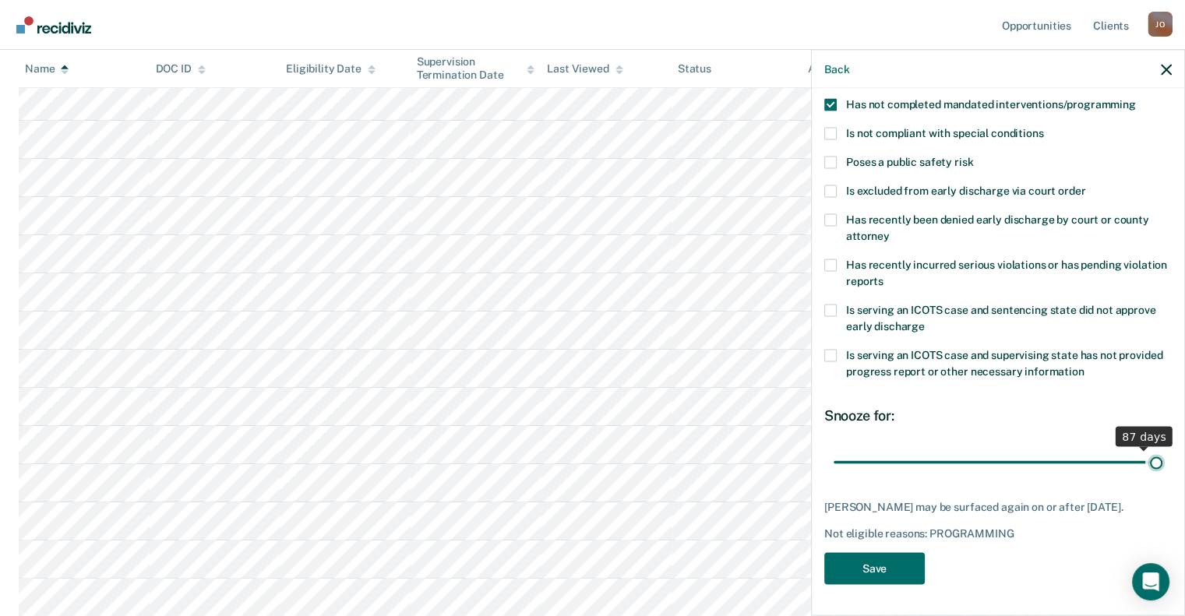
scroll to position [178, 0]
drag, startPoint x: 932, startPoint y: 450, endPoint x: 1196, endPoint y: 457, distance: 264.3
type input "90"
click at [1163, 457] on input "range" at bounding box center [998, 462] width 329 height 27
click at [906, 574] on button "Save" at bounding box center [875, 569] width 101 height 32
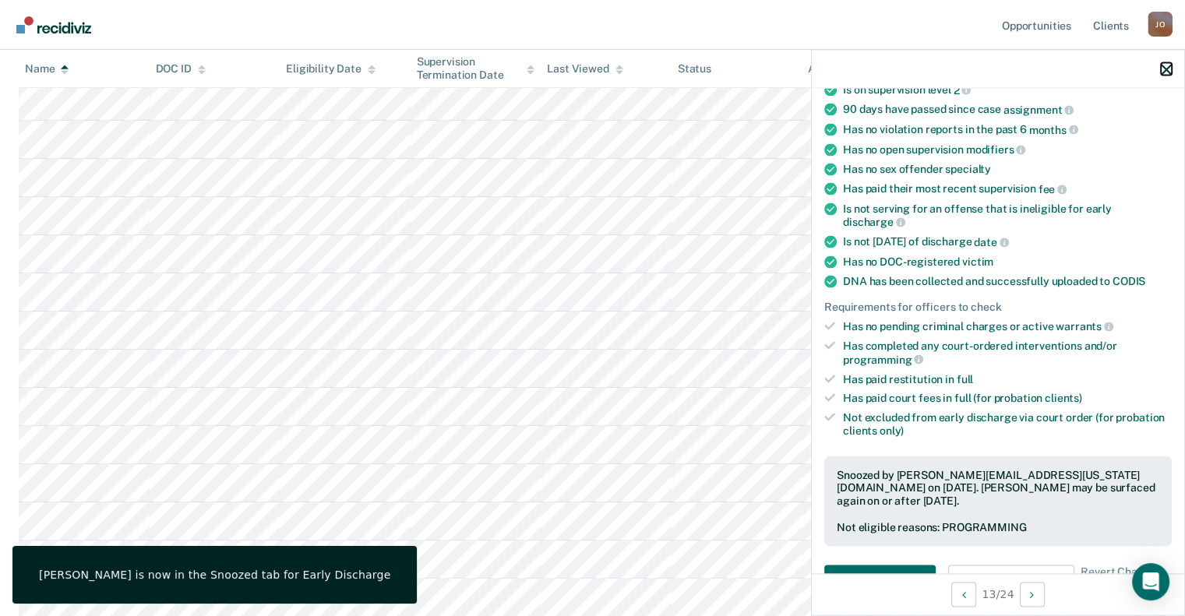
click at [1171, 70] on icon "button" at bounding box center [1166, 69] width 11 height 11
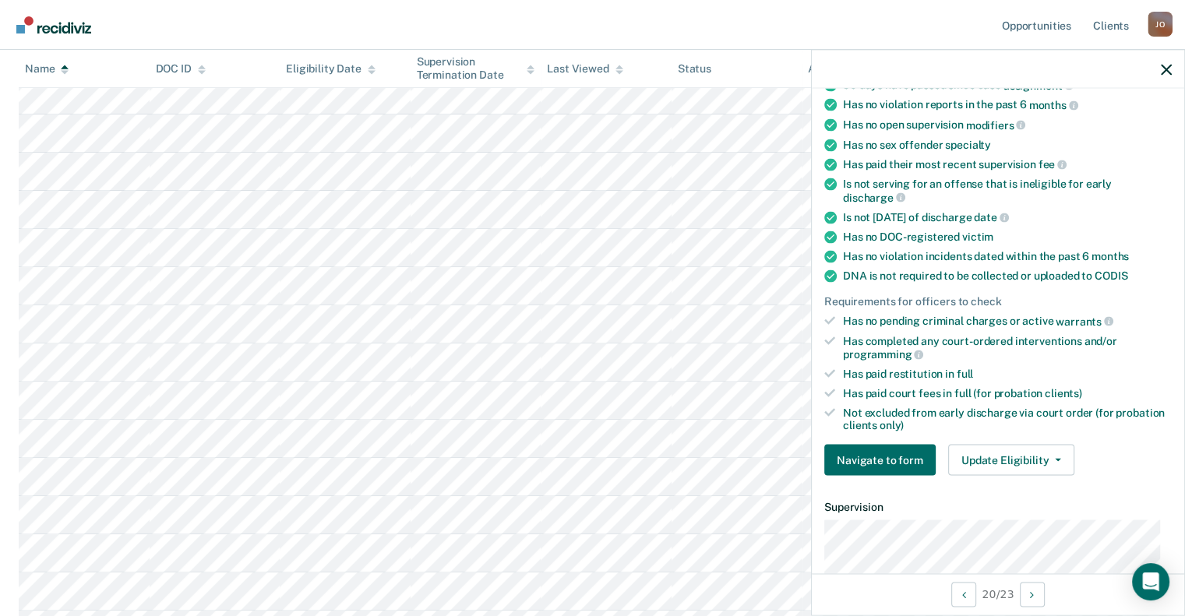
scroll to position [312, 0]
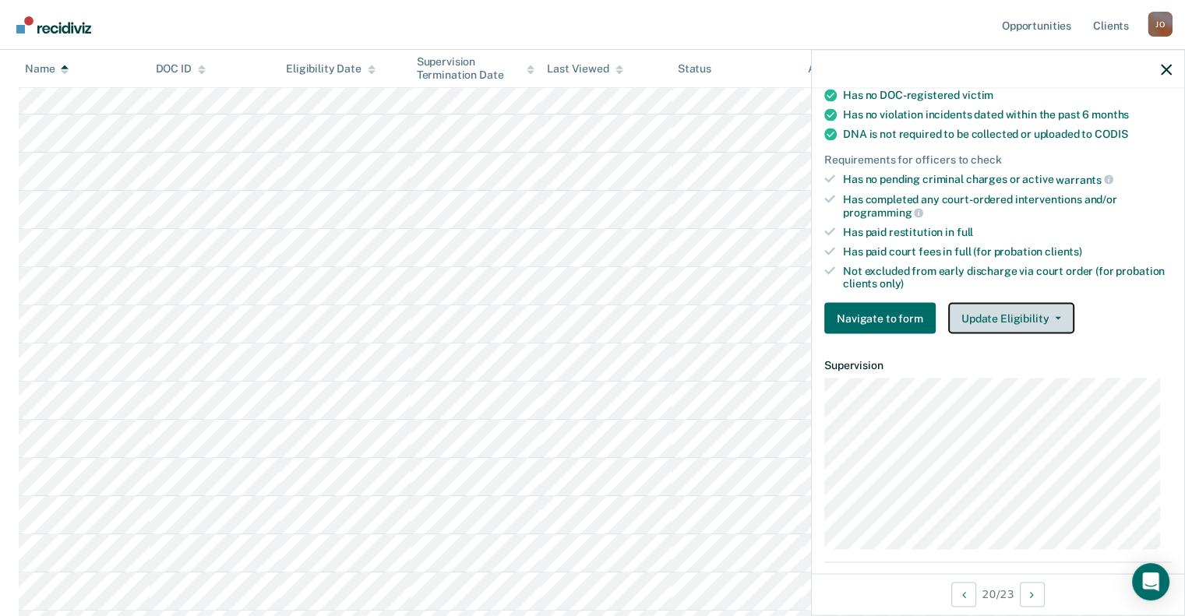
click at [998, 315] on button "Update Eligibility" at bounding box center [1011, 318] width 126 height 31
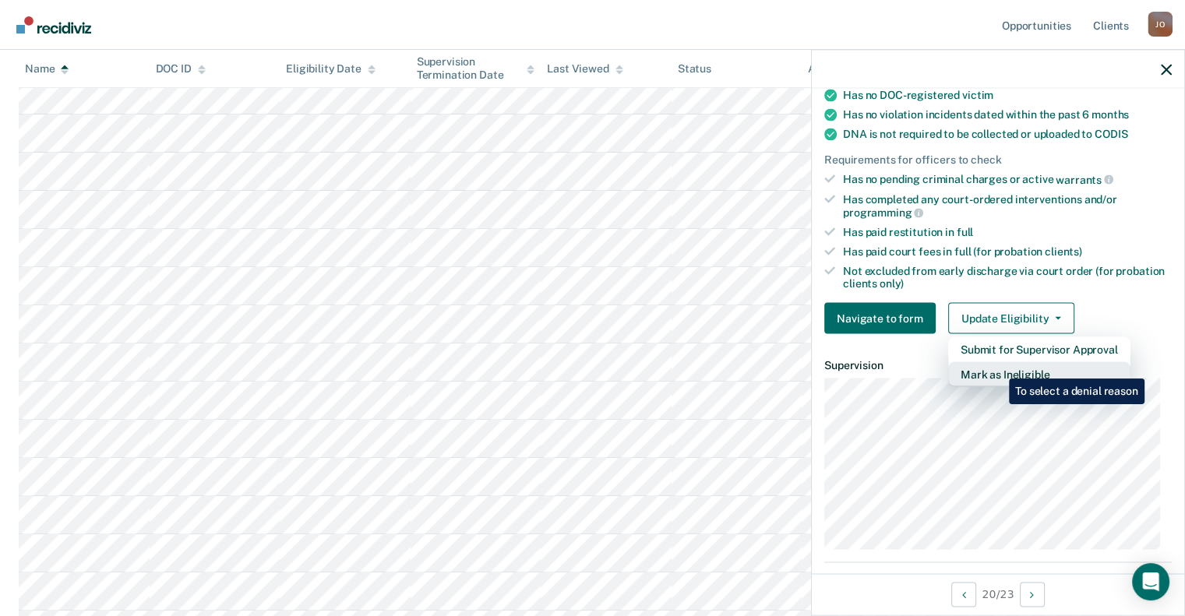
click at [998, 367] on button "Mark as Ineligible" at bounding box center [1039, 374] width 182 height 25
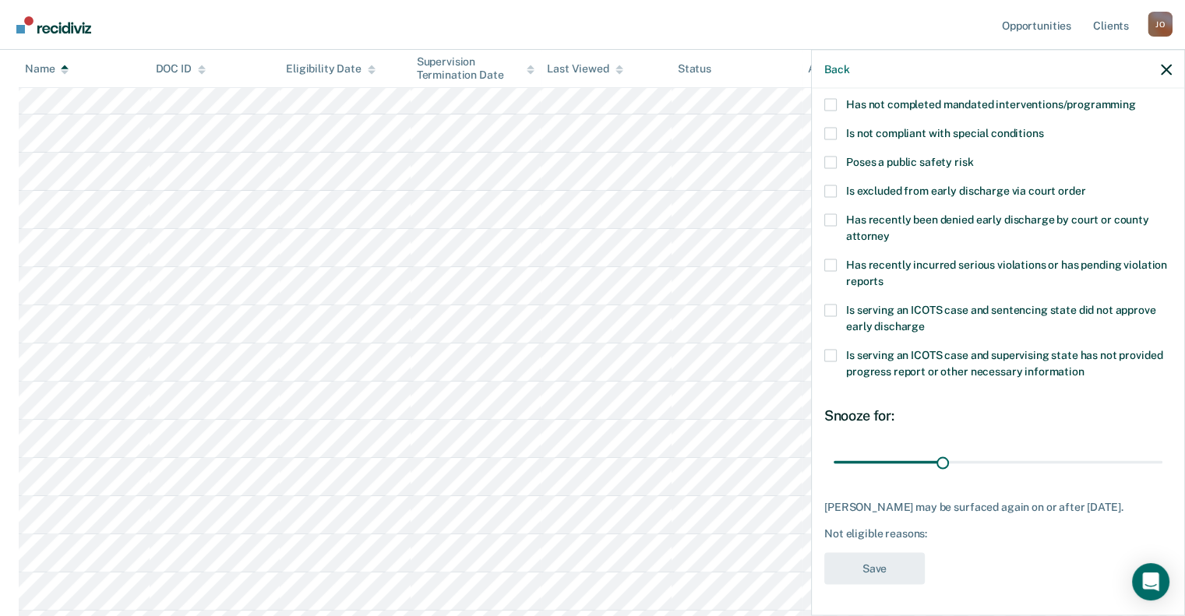
scroll to position [22, 0]
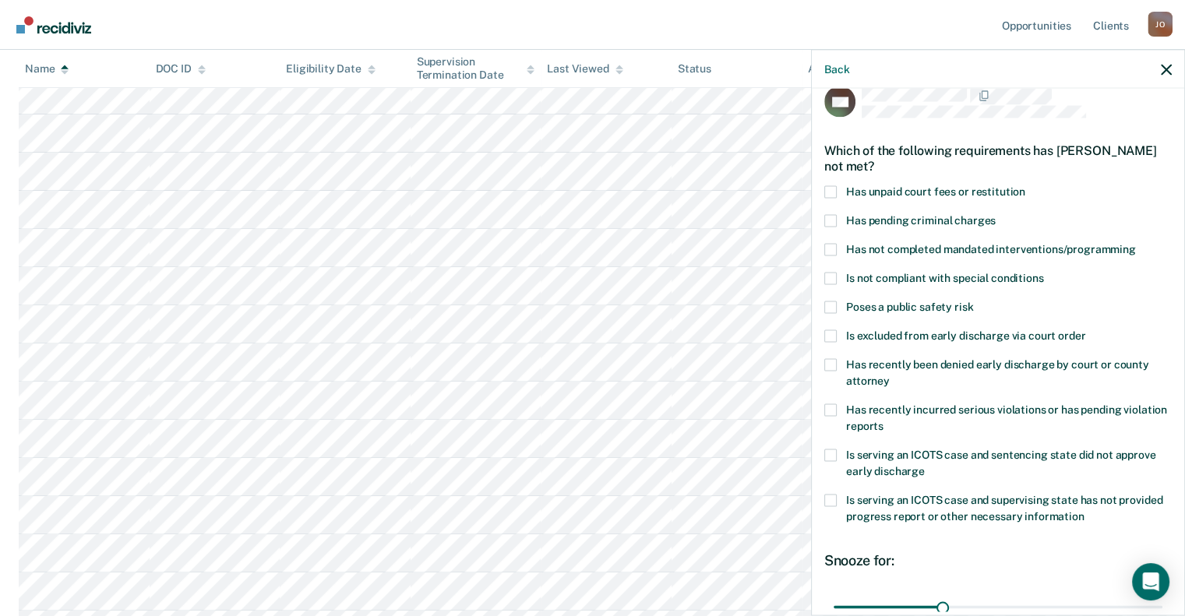
click at [834, 188] on span at bounding box center [831, 191] width 12 height 12
click at [1026, 185] on input "Has unpaid court fees or restitution" at bounding box center [1026, 185] width 0 height 0
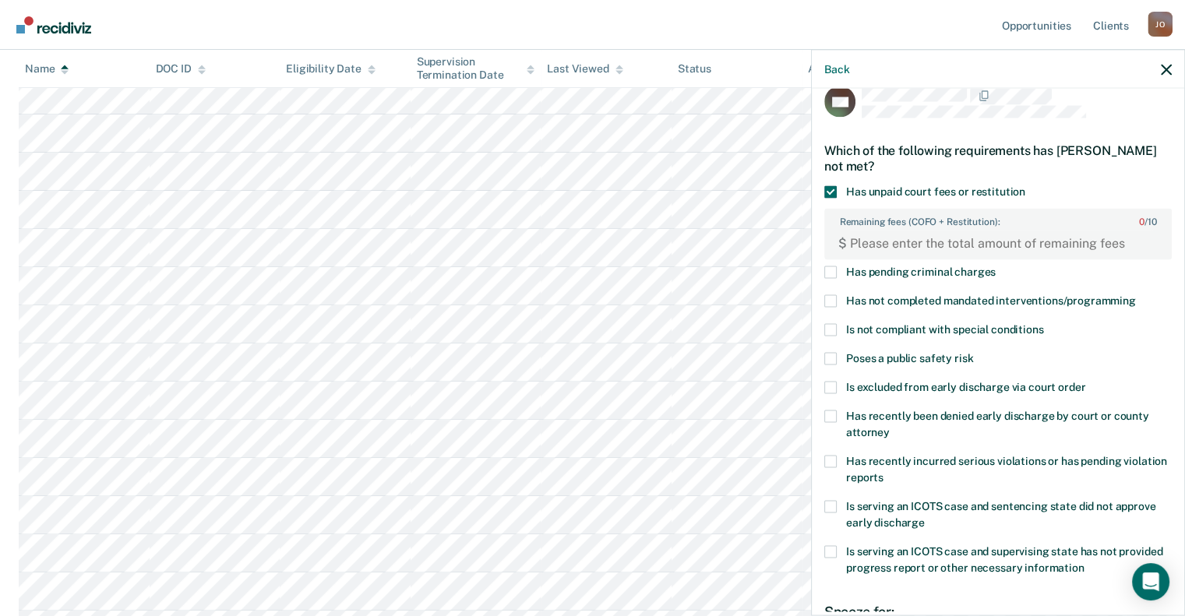
click at [831, 301] on span at bounding box center [831, 301] width 12 height 12
click at [1136, 295] on input "Has not completed mandated interventions/programming" at bounding box center [1136, 295] width 0 height 0
click at [879, 245] on FEESReasonInput "Remaining fees (COFO + Restitution): 0 / 10" at bounding box center [1001, 243] width 308 height 25
paste FEESReasonInput "512.50"
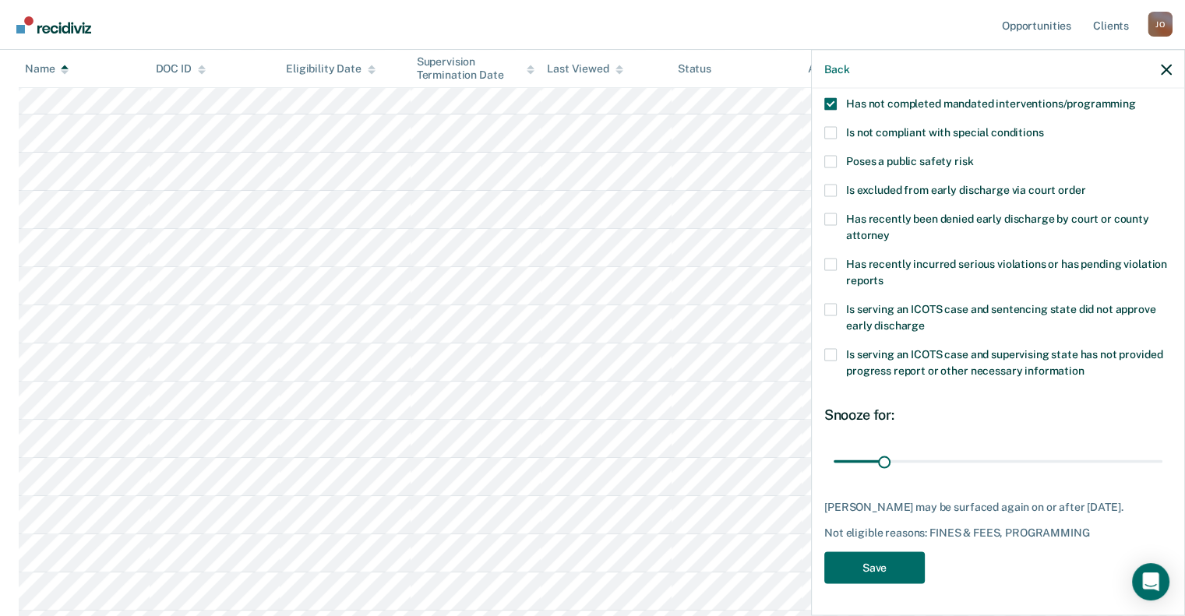
scroll to position [228, 0]
type FEESReasonInput "512.50"
click at [910, 571] on button "Save" at bounding box center [875, 569] width 101 height 32
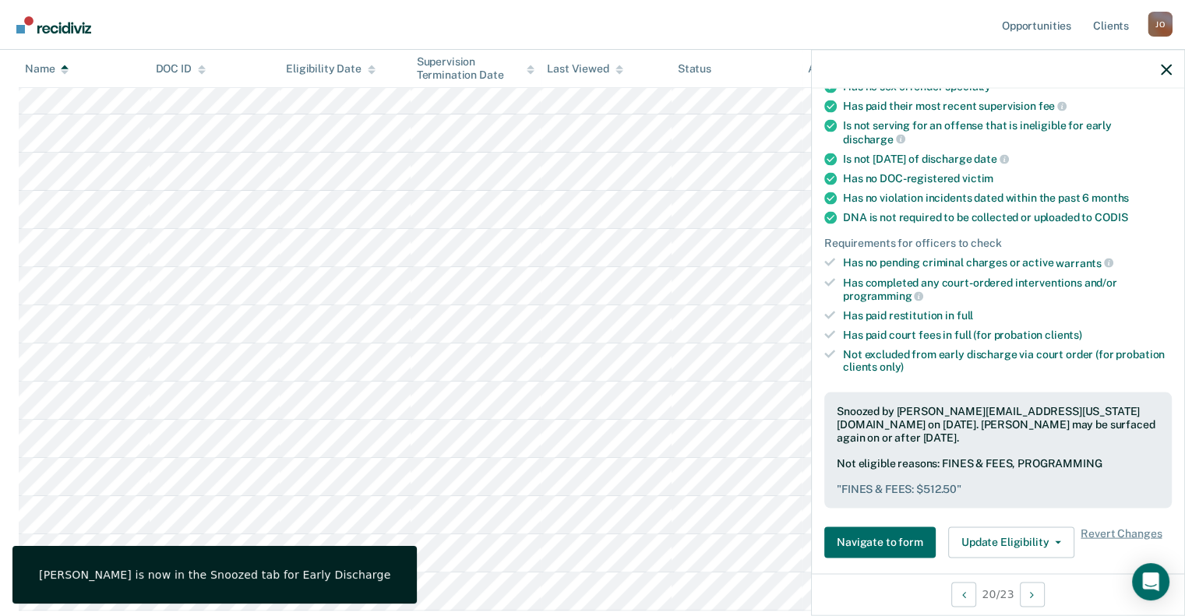
click at [1157, 71] on div at bounding box center [998, 69] width 373 height 39
click at [1167, 70] on icon "button" at bounding box center [1166, 69] width 11 height 11
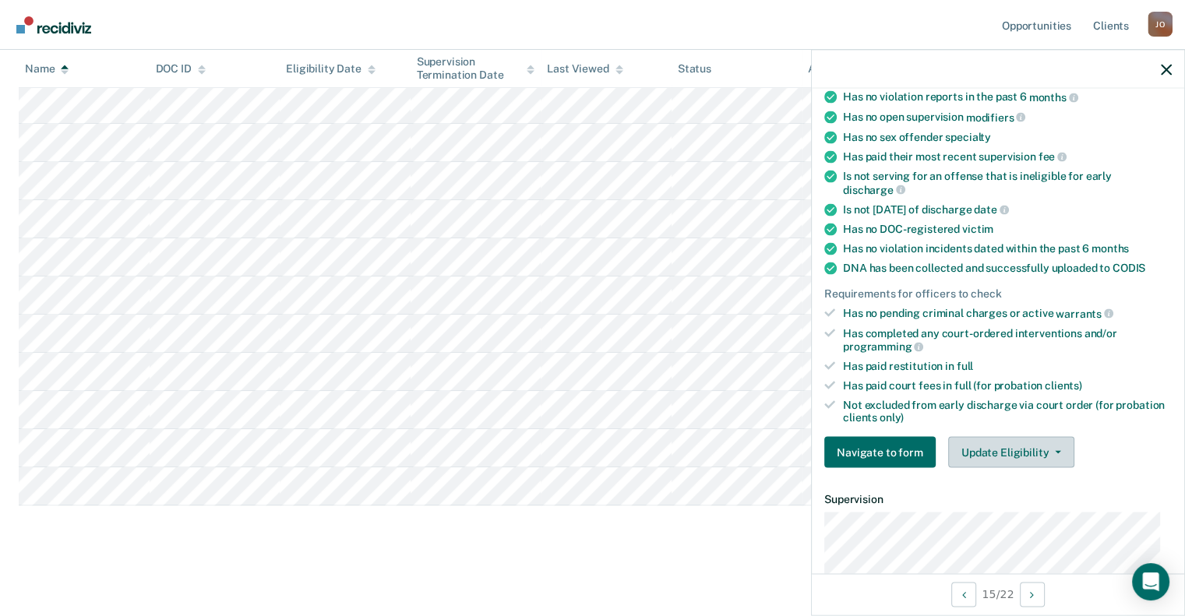
scroll to position [390, 0]
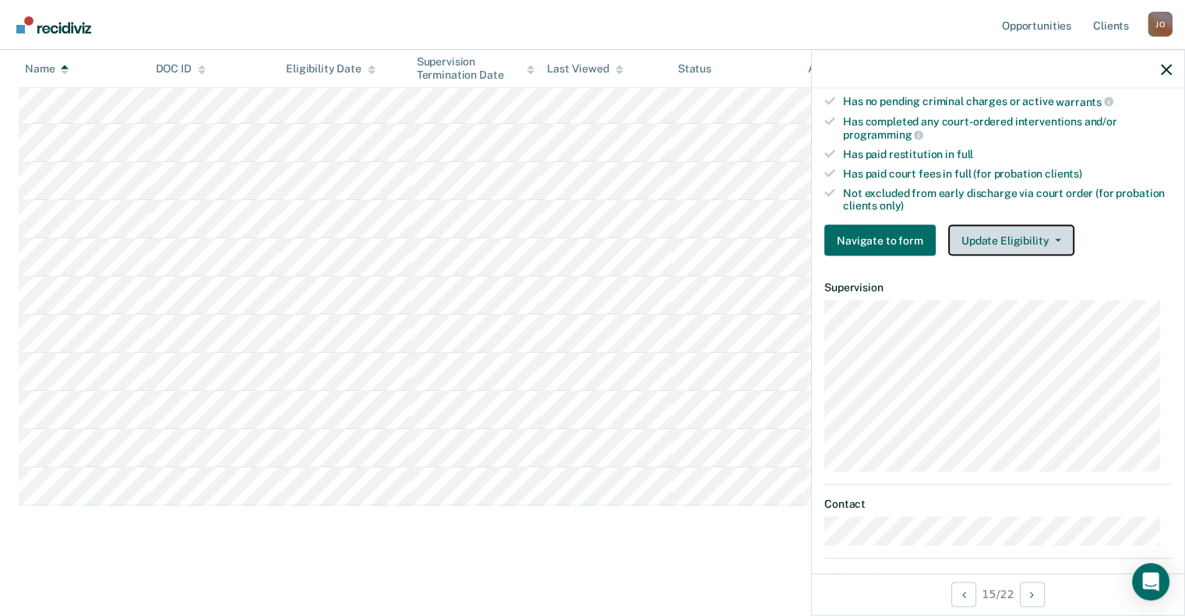
click at [1013, 227] on button "Update Eligibility" at bounding box center [1011, 240] width 126 height 31
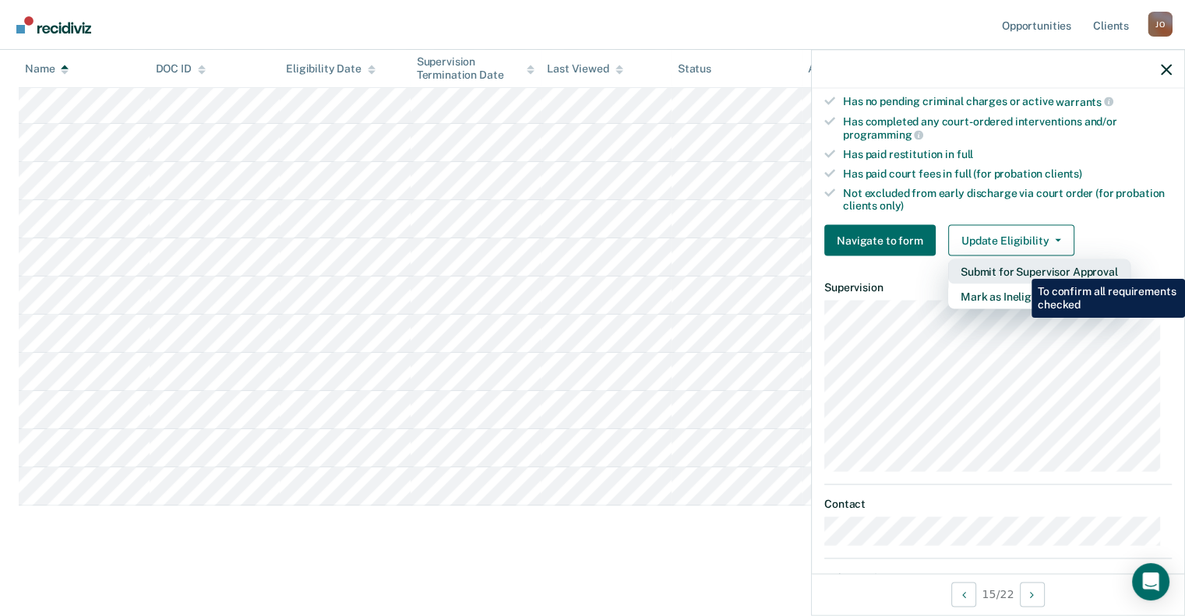
click at [1020, 267] on button "Submit for Supervisor Approval" at bounding box center [1039, 272] width 182 height 25
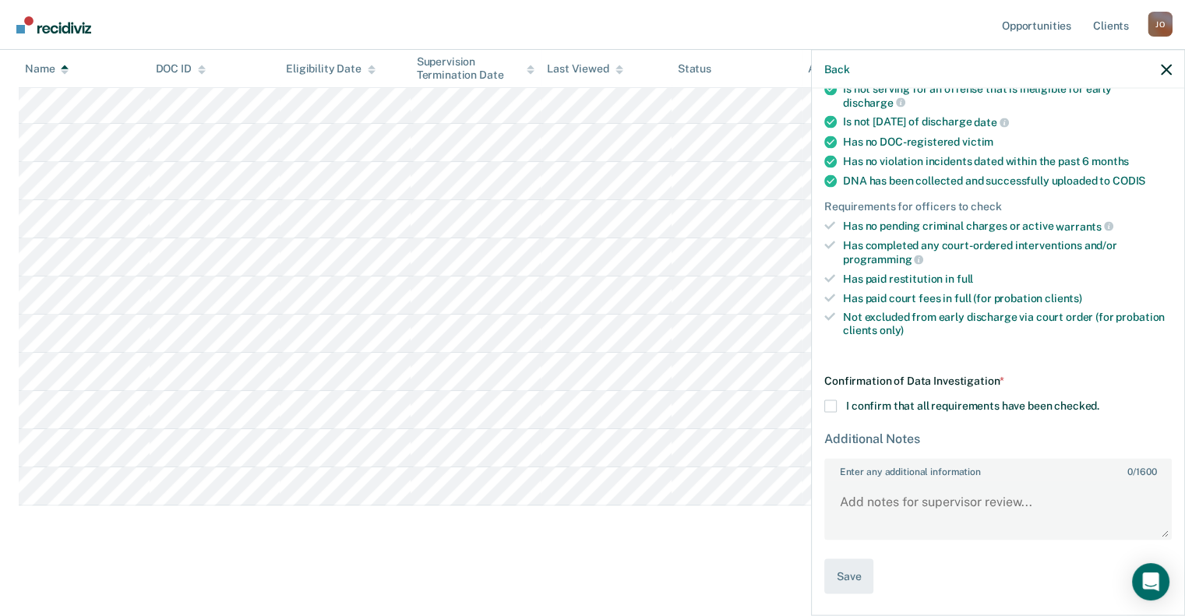
scroll to position [257, 0]
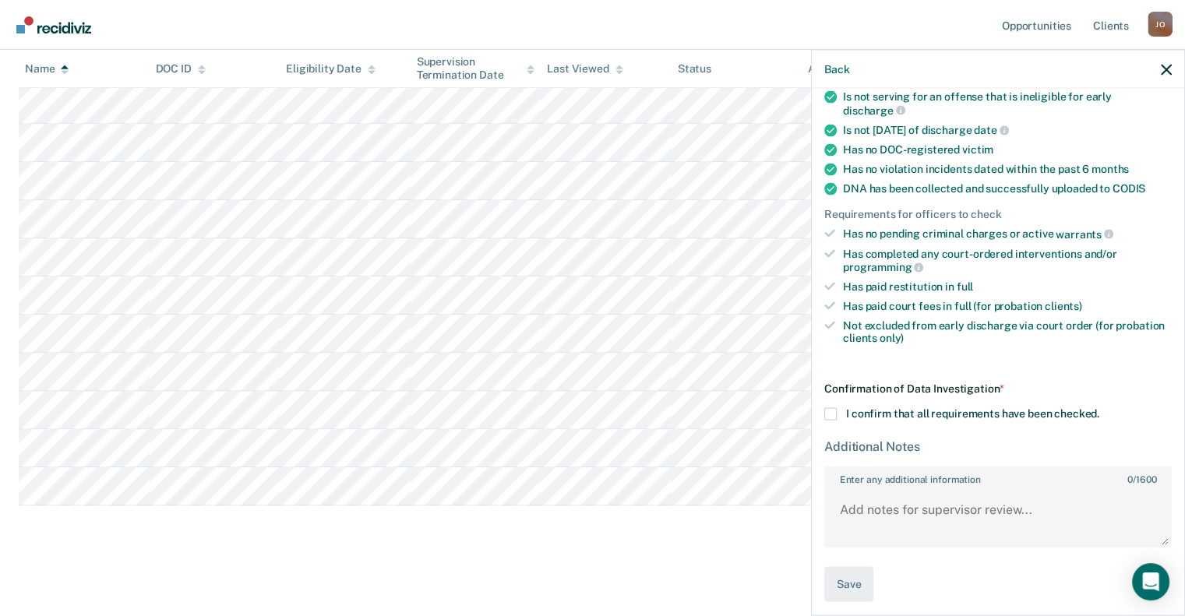
click at [830, 409] on span at bounding box center [831, 414] width 12 height 12
click at [1100, 408] on input "I confirm that all requirements have been checked." at bounding box center [1100, 408] width 0 height 0
click at [860, 517] on textarea "Enter any additional information 0 / 1600" at bounding box center [998, 518] width 344 height 58
click at [847, 503] on textarea "will work on discharge" at bounding box center [998, 518] width 344 height 58
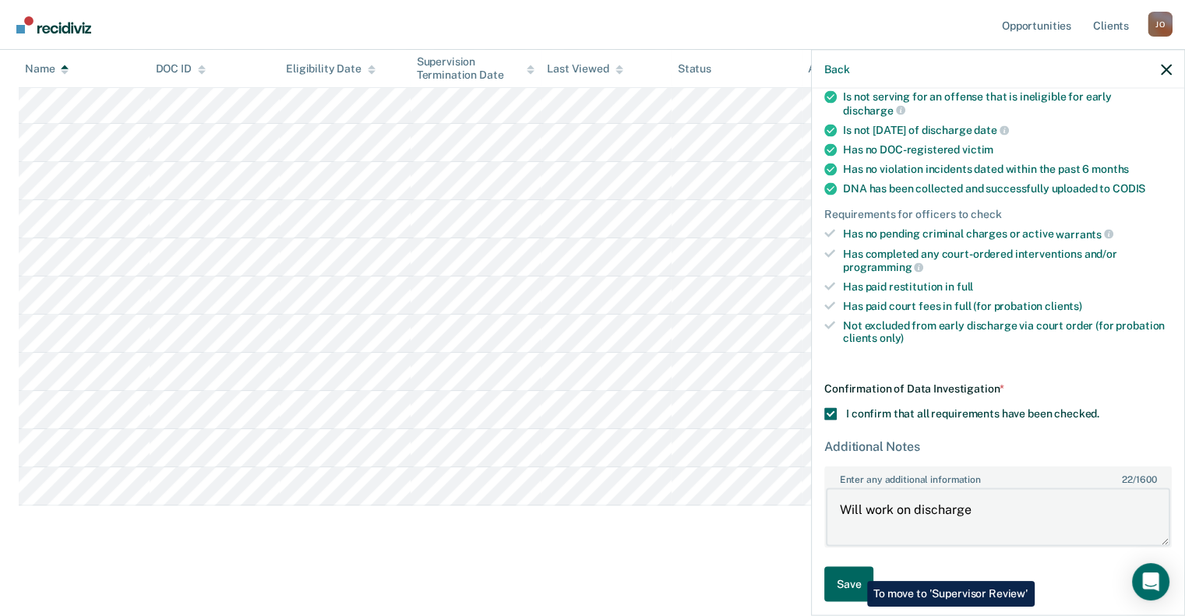
type textarea "Will work on discharge"
click at [855, 572] on button "Save" at bounding box center [849, 584] width 49 height 35
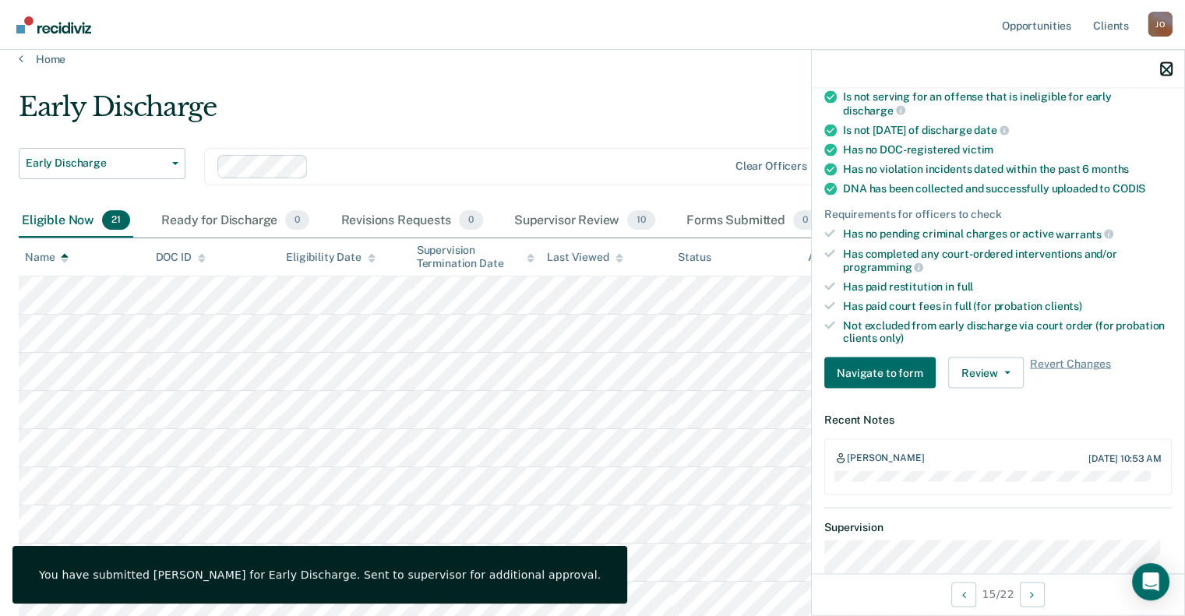
click at [1162, 65] on icon "button" at bounding box center [1166, 69] width 11 height 11
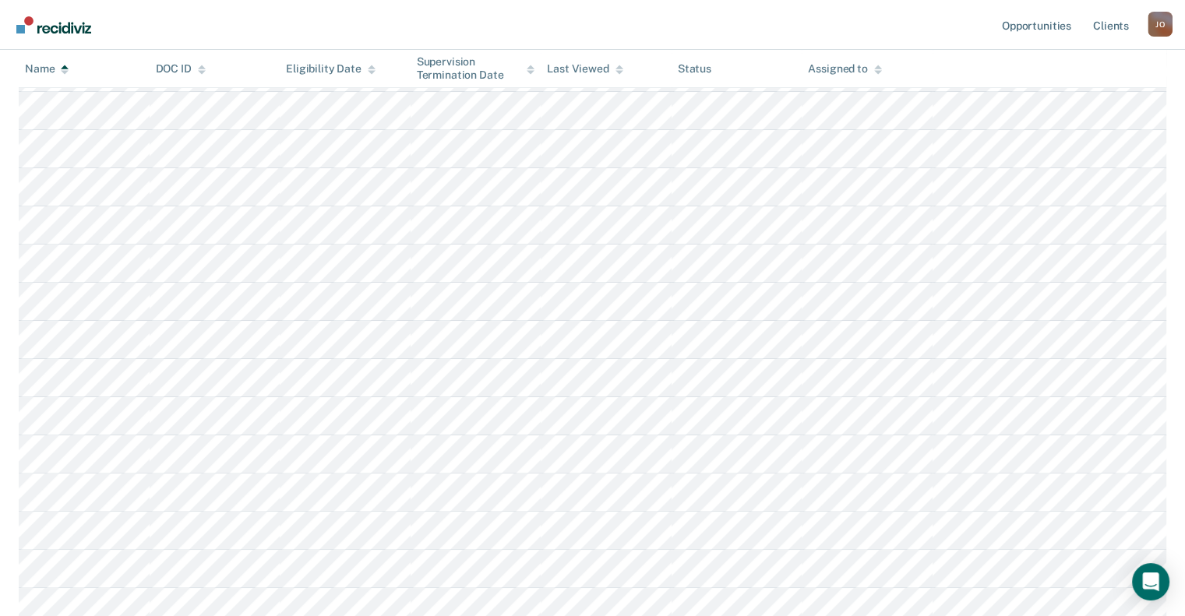
scroll to position [122, 0]
